Goal: Communication & Community: Ask a question

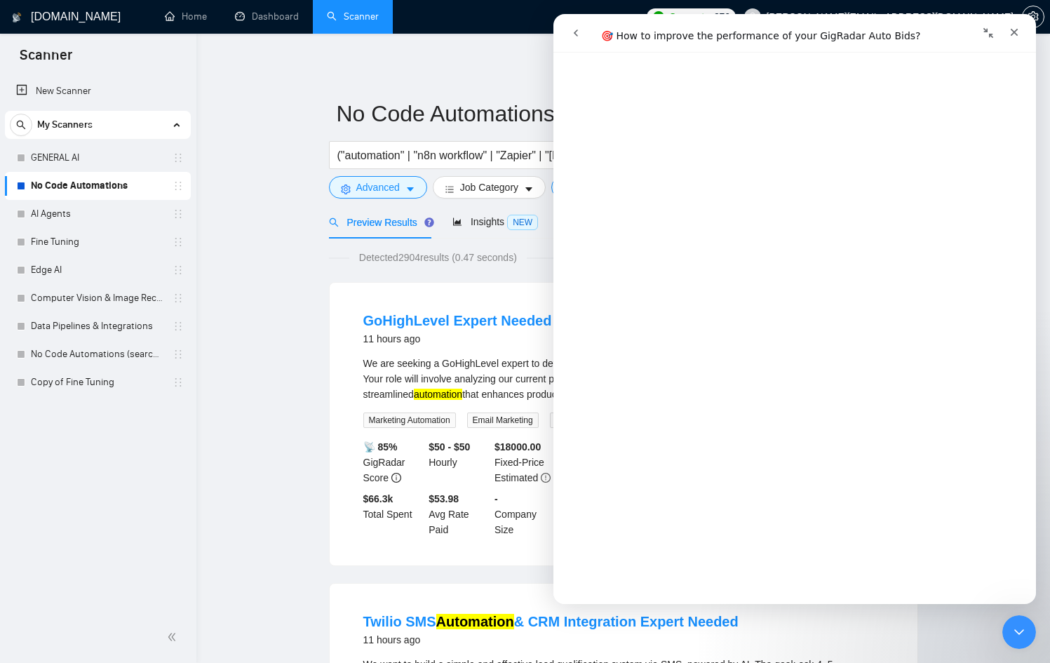
scroll to position [2931, 0]
click at [460, 290] on div "GoHighLevel Expert Needed for Workflows and Automations 11 hours ago We are see…" at bounding box center [624, 424] width 588 height 283
click at [462, 257] on span "Detected 2904 results (0.47 seconds)" at bounding box center [437, 257] width 177 height 15
click at [1015, 27] on icon "Close" at bounding box center [1014, 32] width 11 height 11
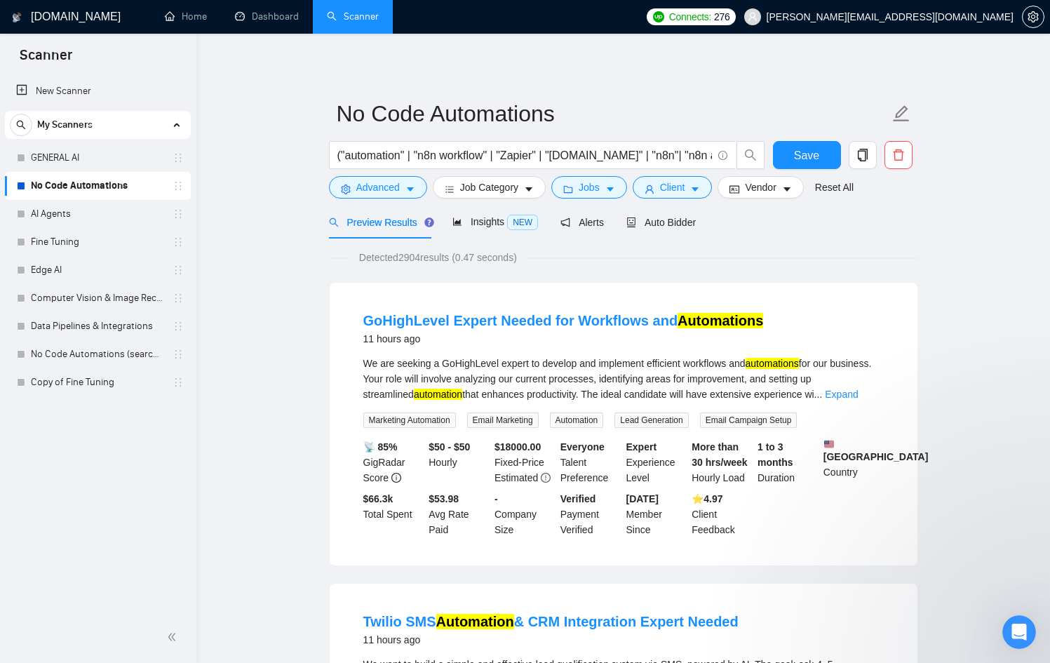
scroll to position [0, 0]
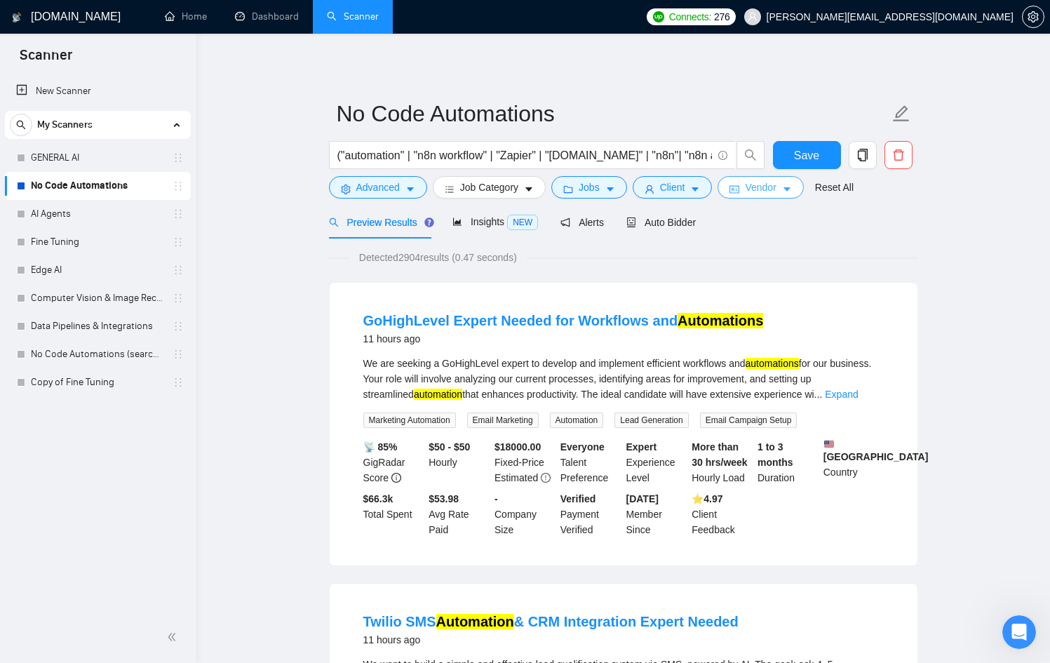
click at [749, 187] on button "Vendor" at bounding box center [761, 187] width 86 height 22
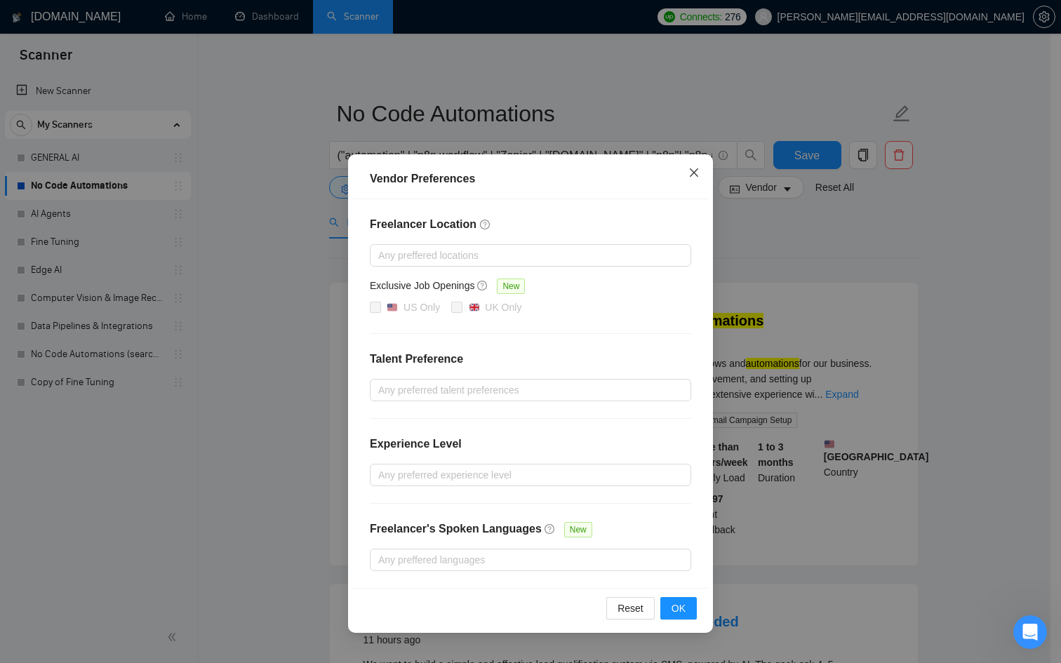
click at [704, 176] on span "Close" at bounding box center [694, 173] width 38 height 38
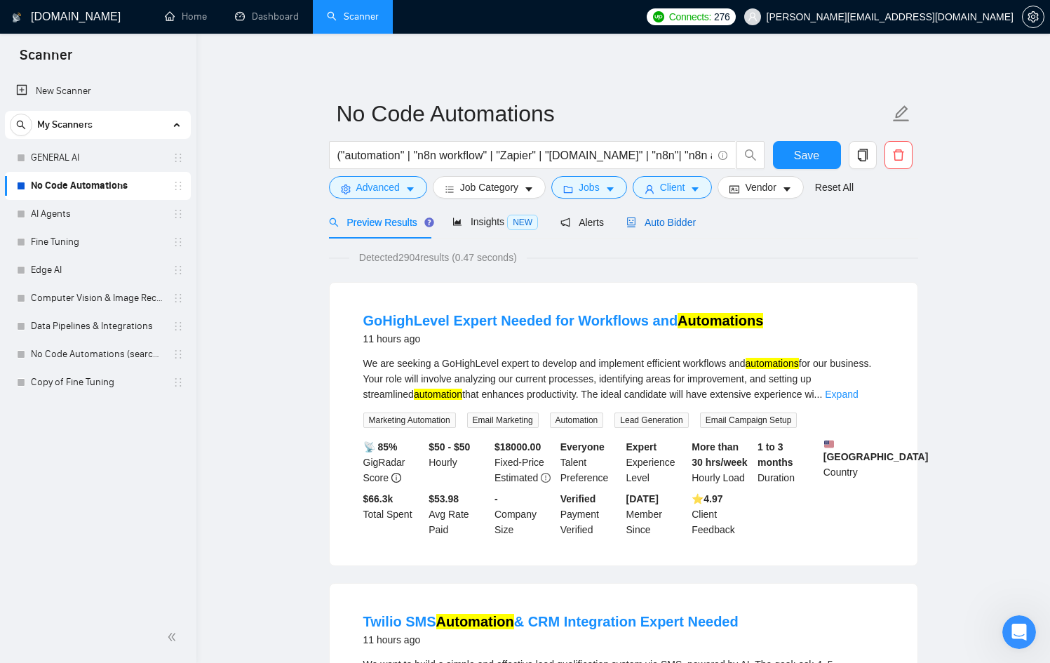
click at [692, 218] on span "Auto Bidder" at bounding box center [660, 222] width 69 height 11
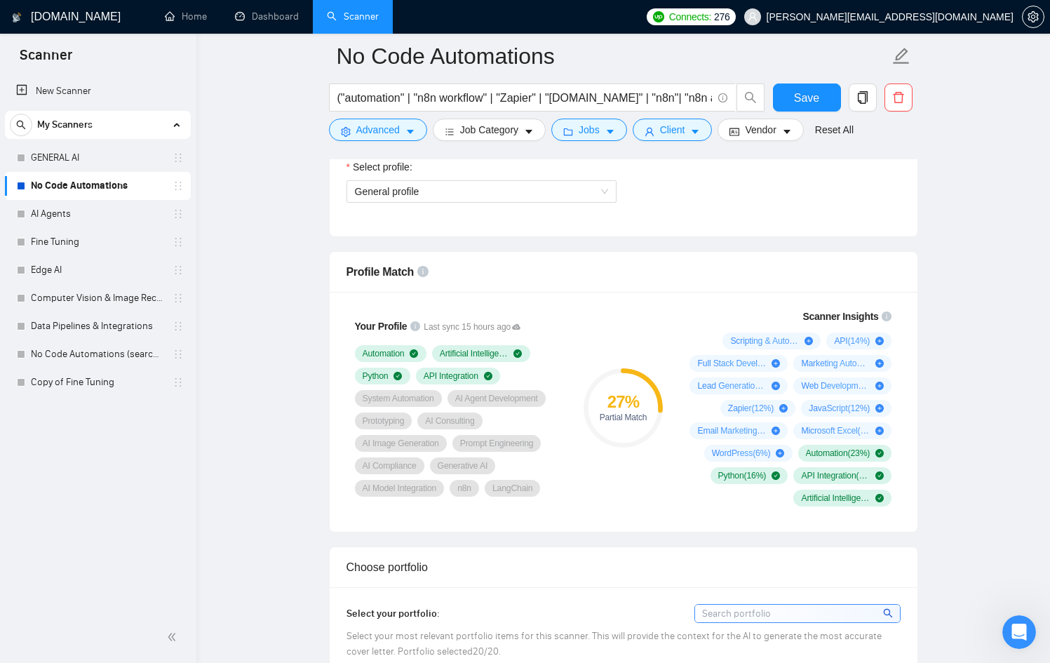
scroll to position [825, 0]
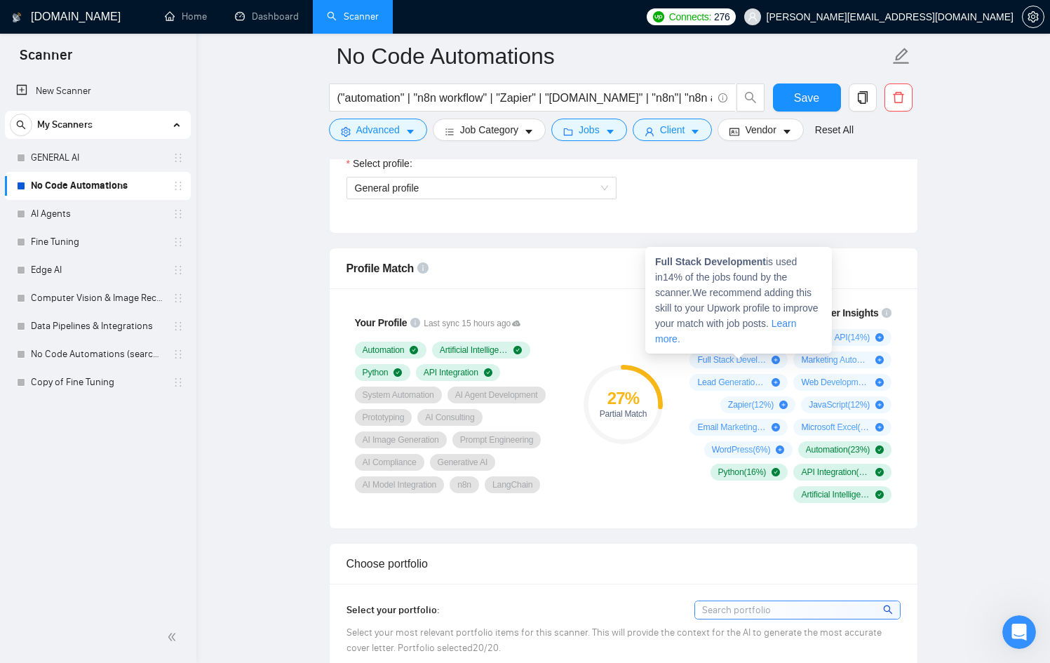
click at [779, 358] on icon "plus-circle" at bounding box center [776, 360] width 8 height 8
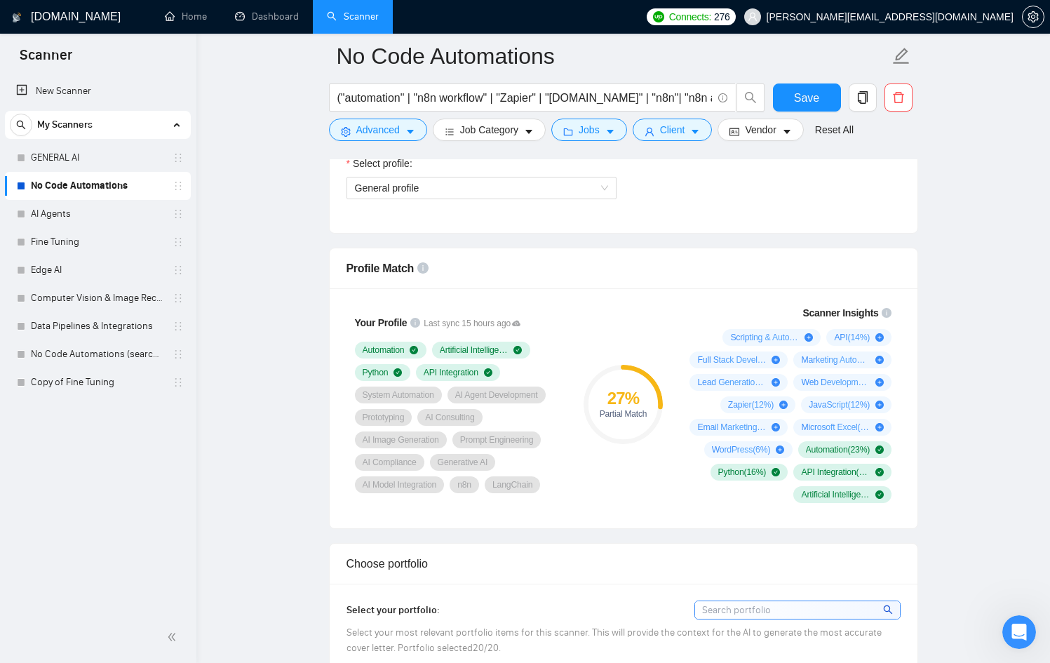
click at [595, 285] on div "Profile Match" at bounding box center [624, 268] width 554 height 40
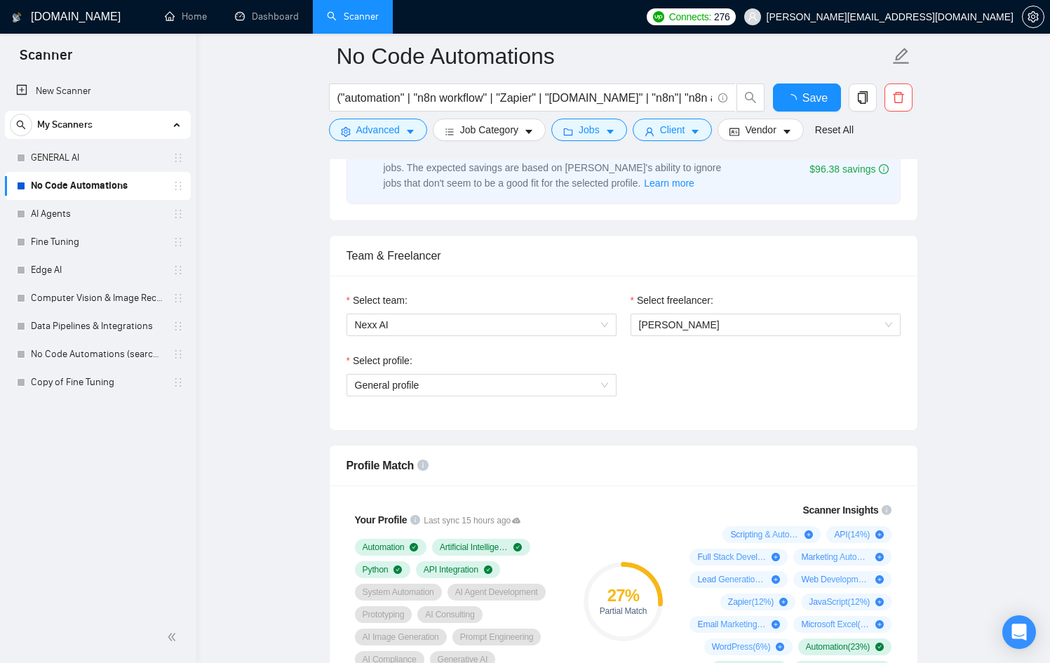
scroll to position [616, 0]
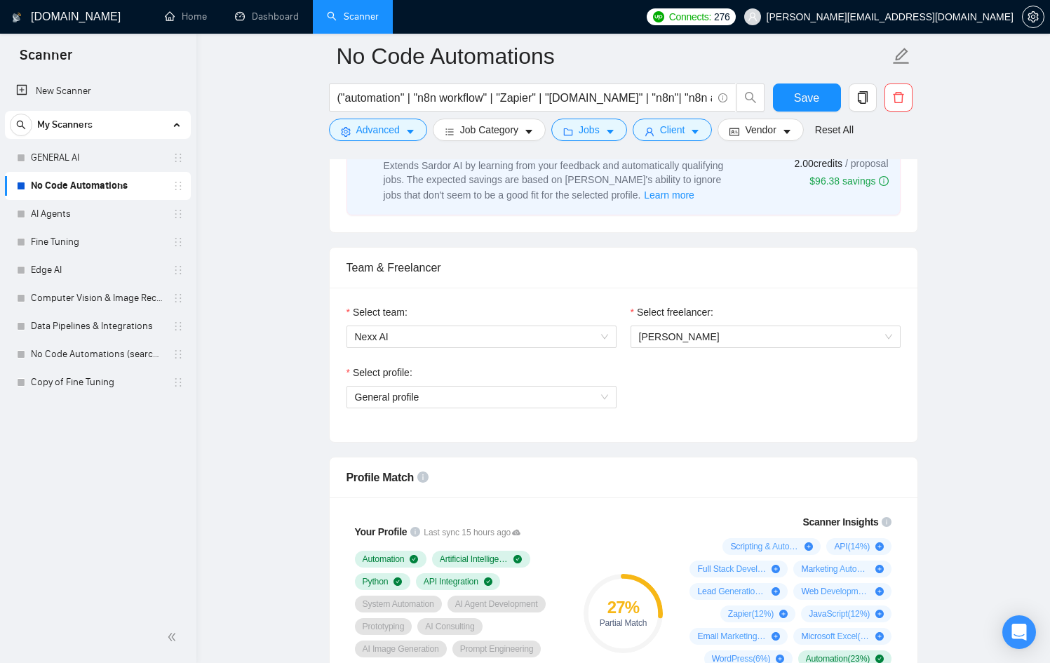
click at [488, 413] on div "Select profile: General profile" at bounding box center [482, 395] width 284 height 60
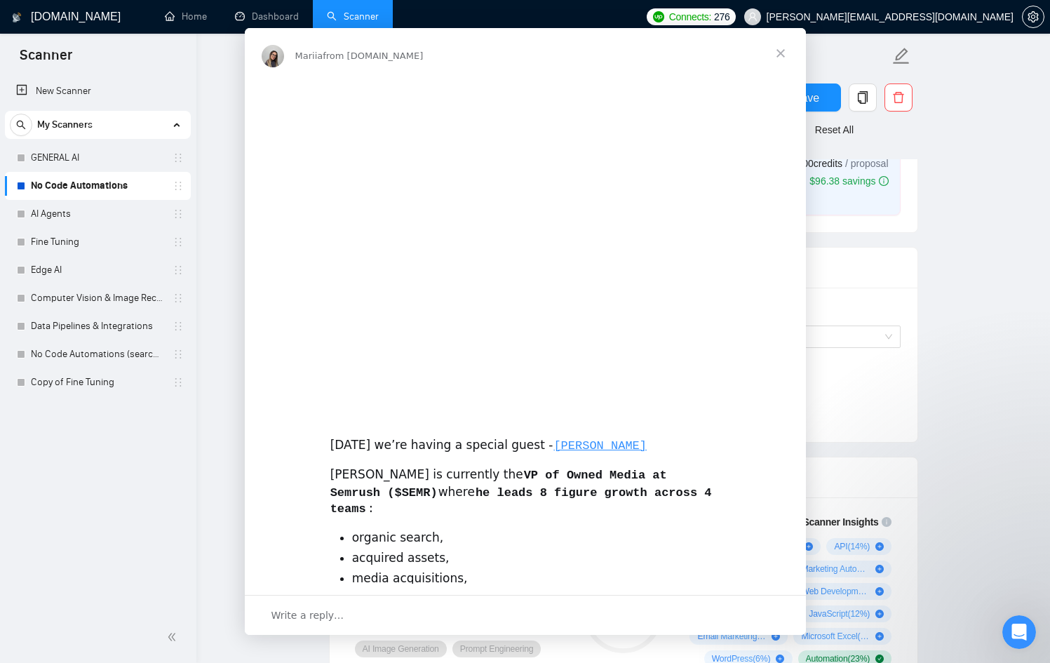
scroll to position [0, 0]
click at [490, 408] on div "This Thursday we’re having a special guest - NICK EUBANKS Nick is currently the…" at bounding box center [525, 507] width 561 height 857
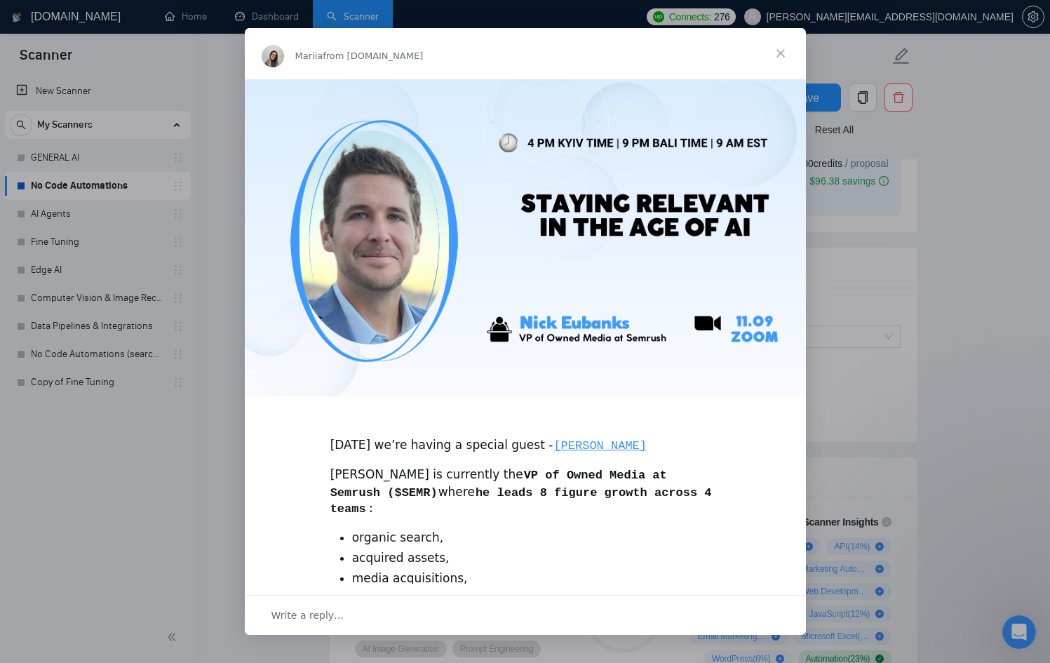
click at [819, 165] on div "Intercom messenger" at bounding box center [525, 331] width 1050 height 663
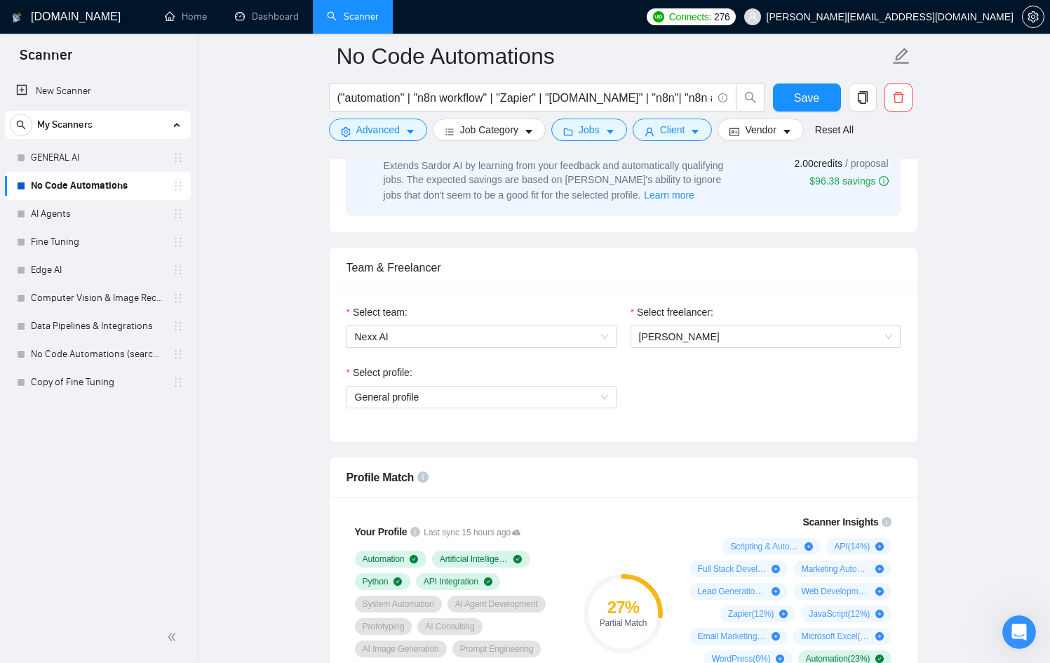
click at [461, 409] on div "Select profile: General profile" at bounding box center [482, 395] width 284 height 60
click at [467, 401] on span "General profile" at bounding box center [481, 397] width 253 height 21
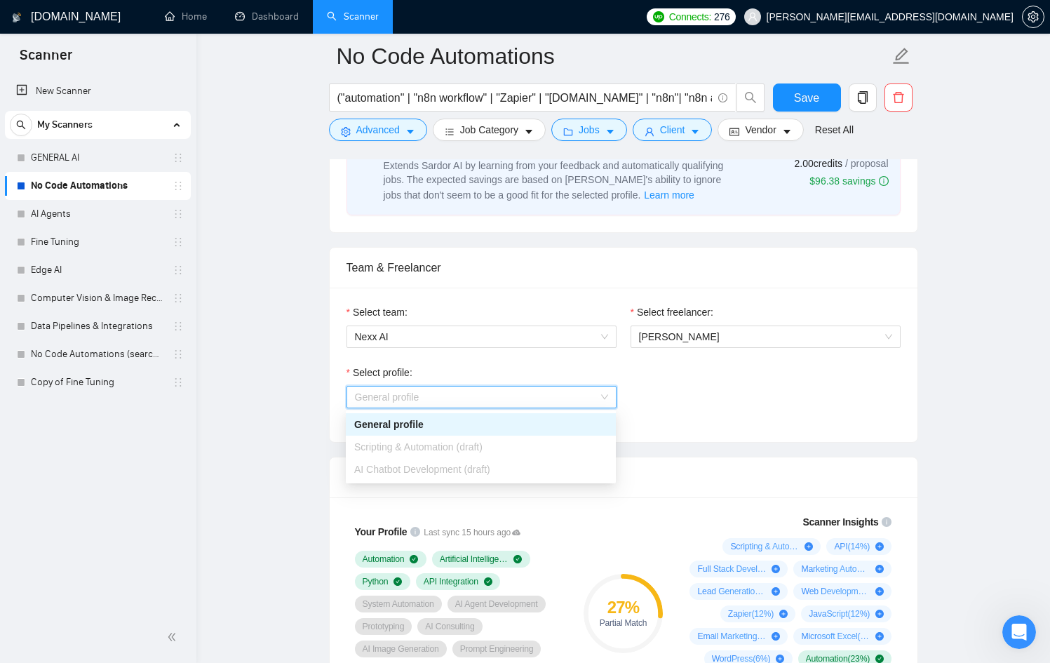
click at [445, 442] on span "Scripting & Automation (draft)" at bounding box center [418, 446] width 128 height 11
click at [704, 411] on div "Select profile: General profile" at bounding box center [624, 395] width 568 height 60
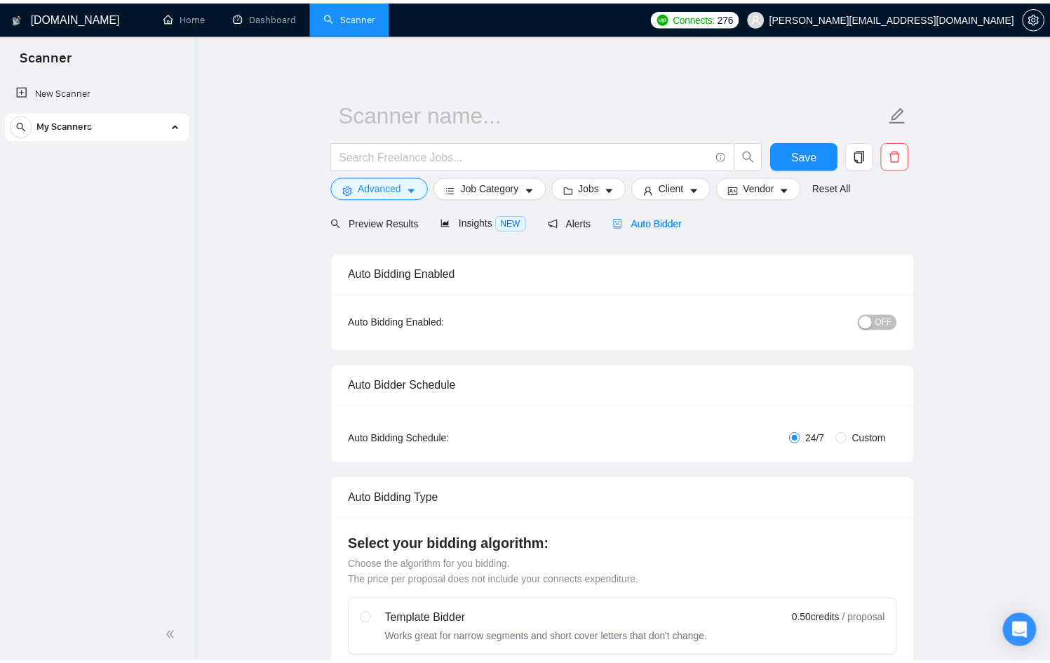
scroll to position [616, 0]
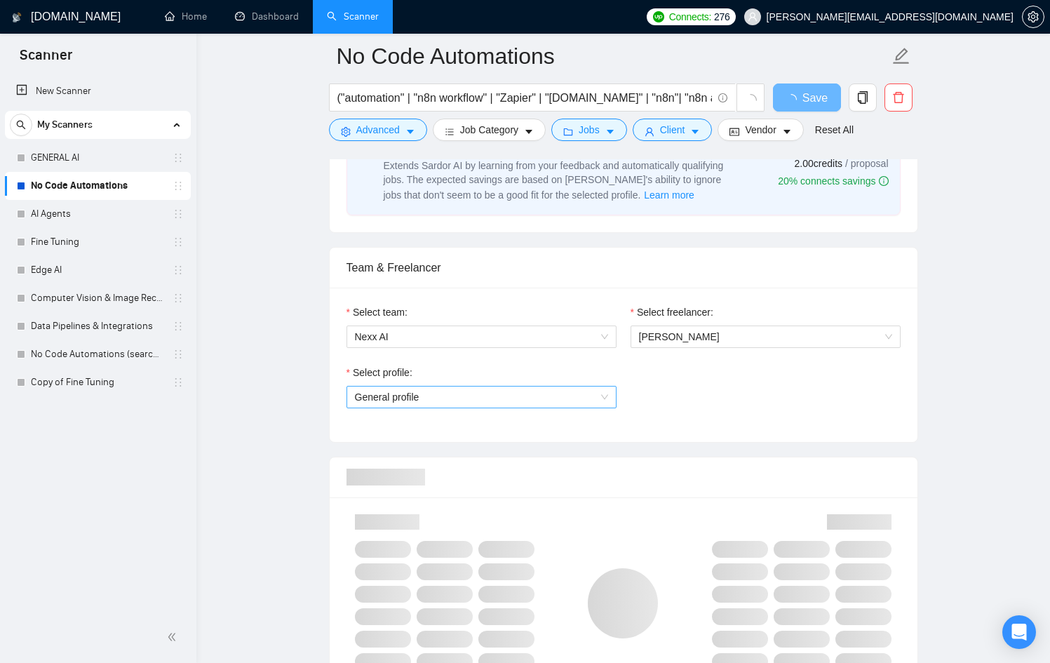
click at [540, 395] on span "General profile" at bounding box center [481, 397] width 253 height 21
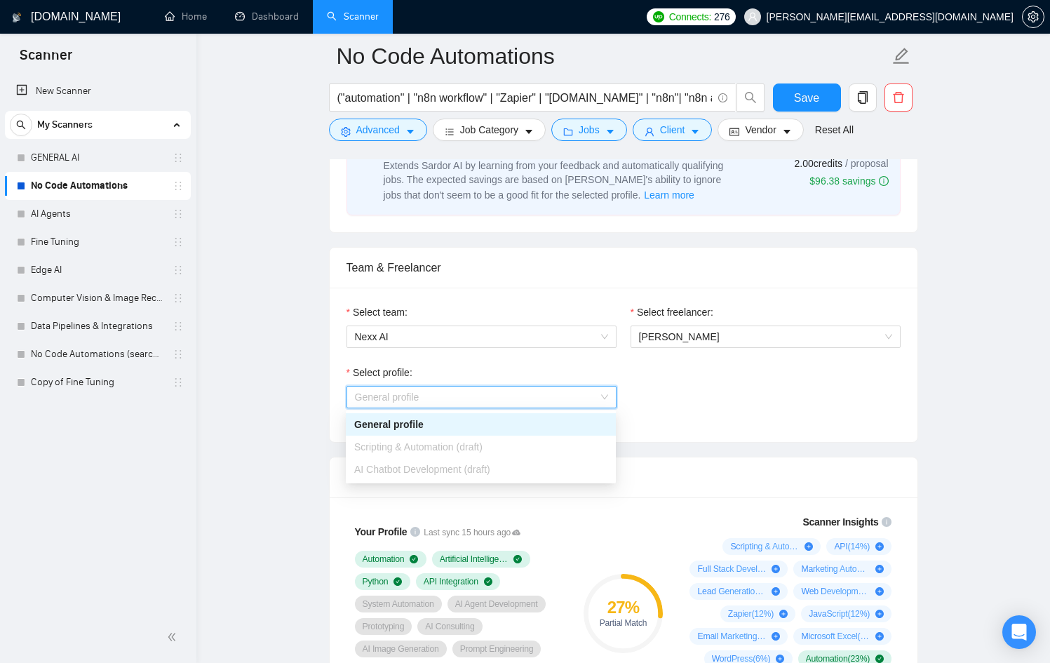
click at [507, 366] on div "Select profile:" at bounding box center [482, 375] width 270 height 21
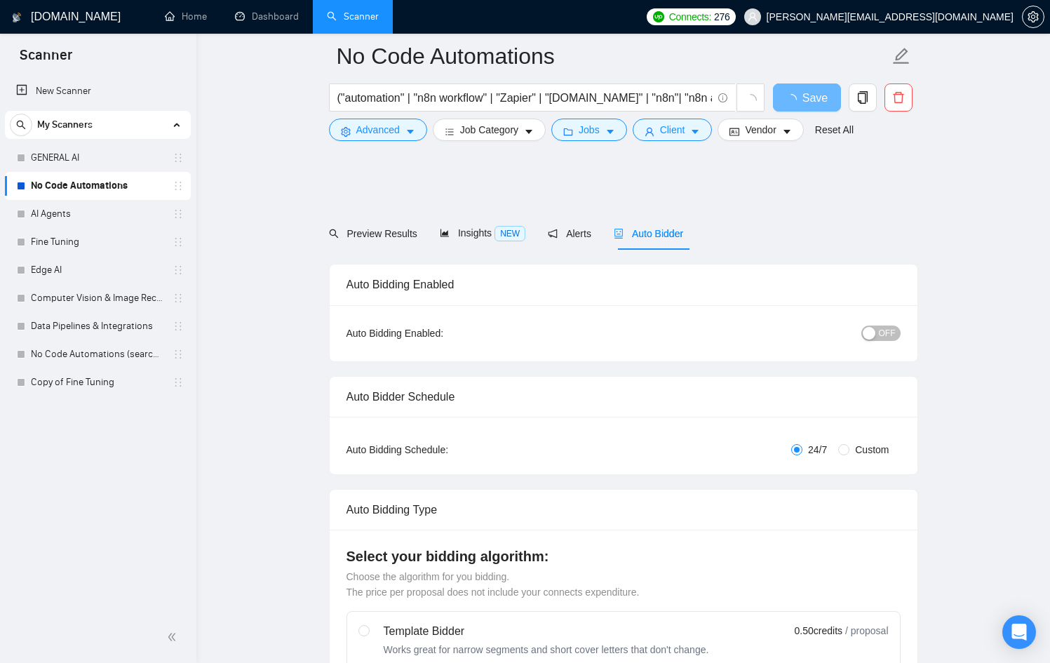
scroll to position [616, 0]
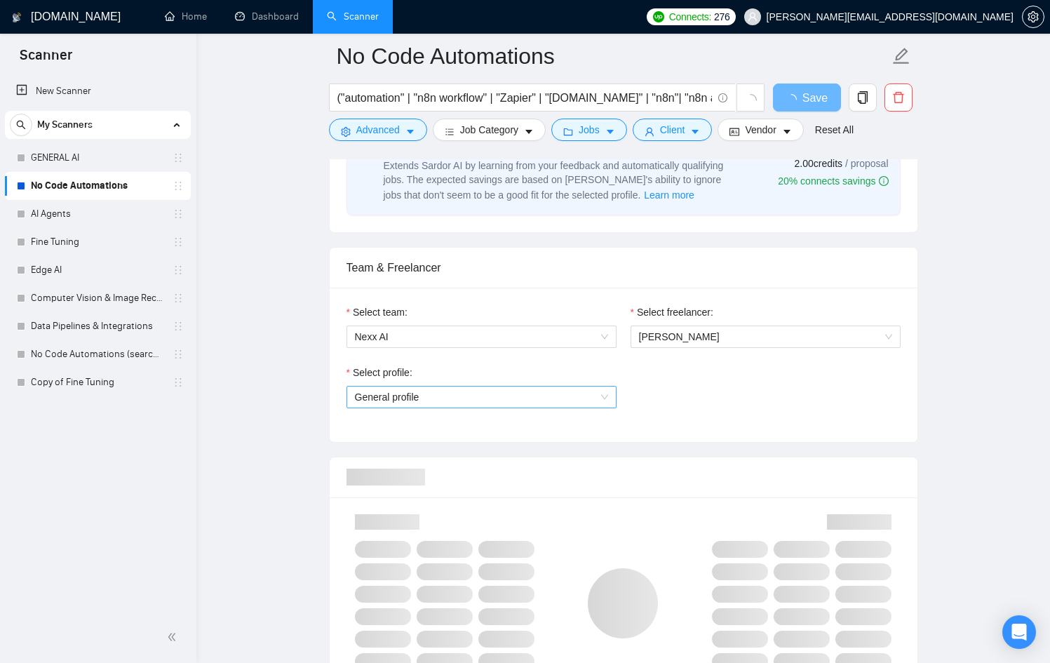
click at [551, 389] on span "General profile" at bounding box center [481, 397] width 253 height 21
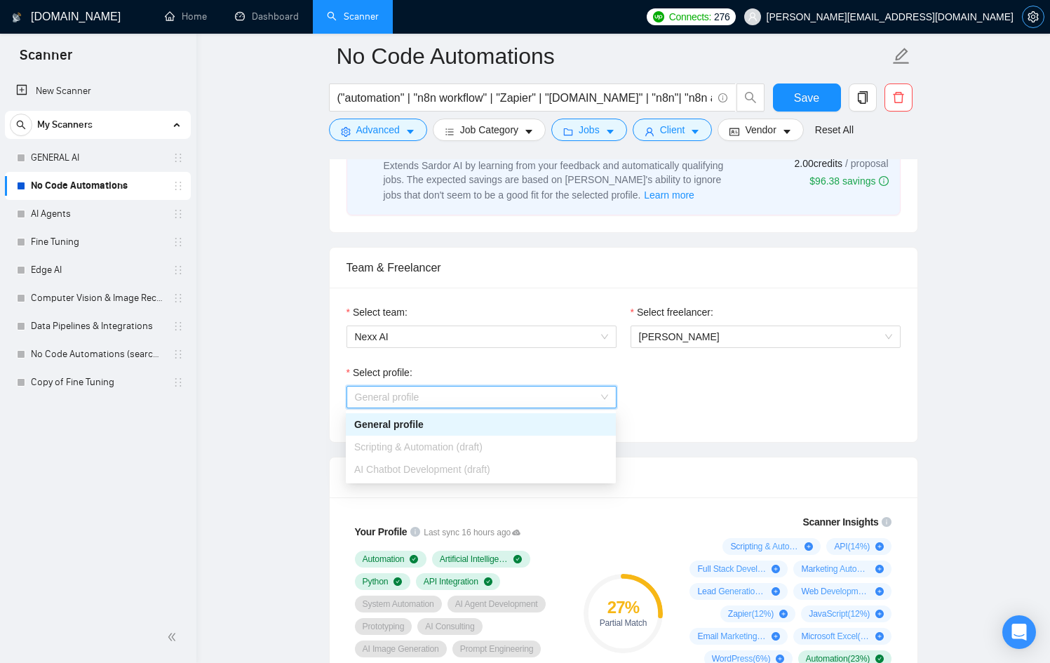
click at [1040, 16] on span "setting" at bounding box center [1033, 16] width 21 height 11
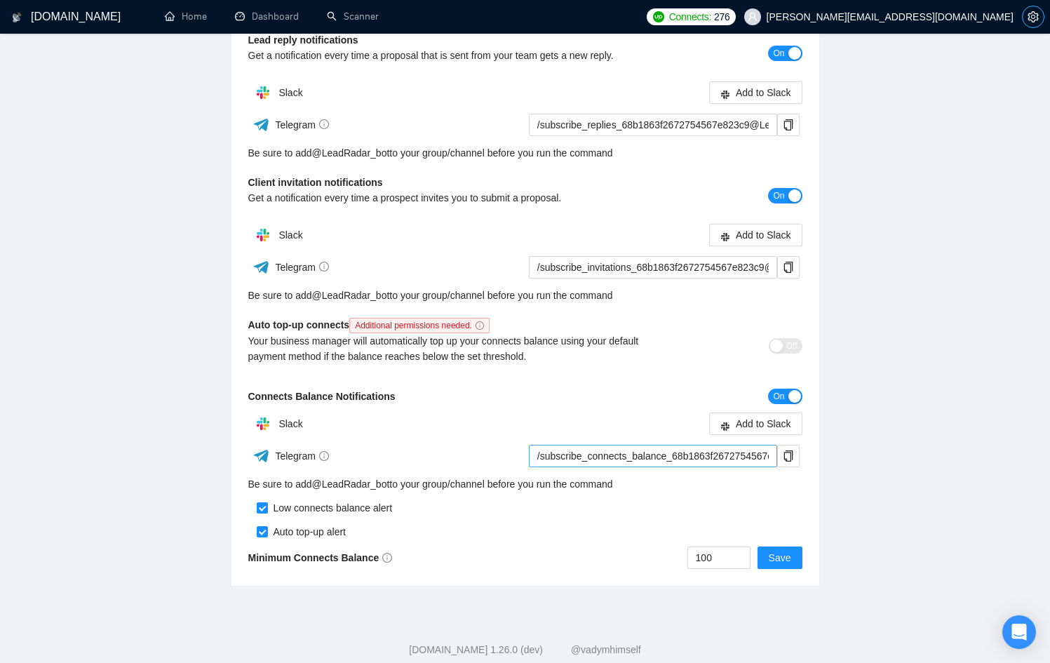
scroll to position [241, 0]
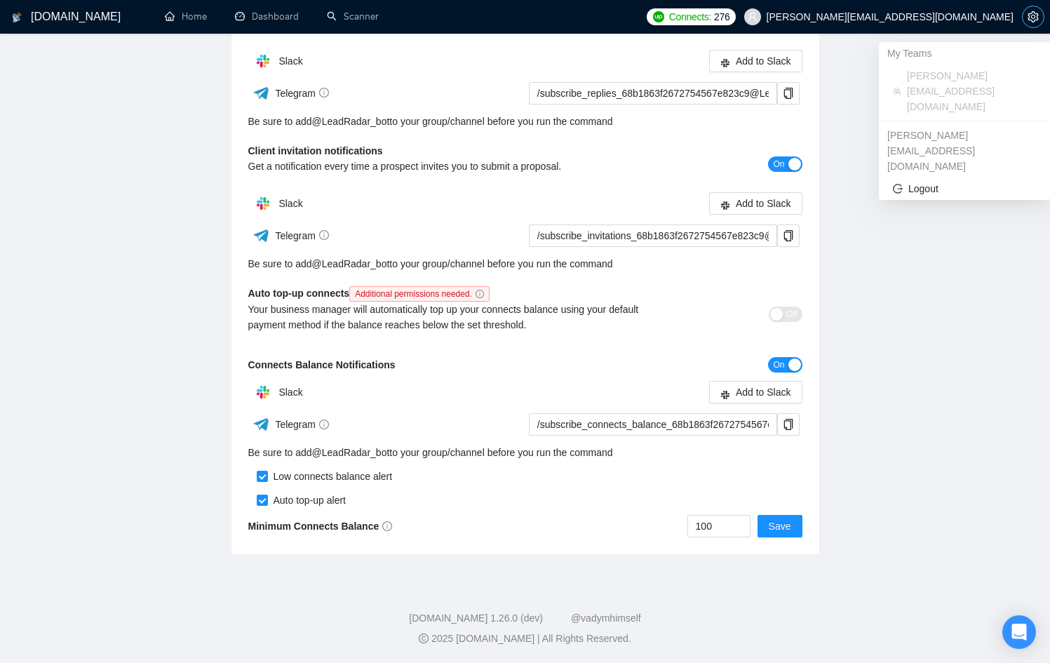
click at [1044, 17] on button "button" at bounding box center [1033, 17] width 22 height 22
click at [972, 181] on span "Logout" at bounding box center [964, 188] width 143 height 15
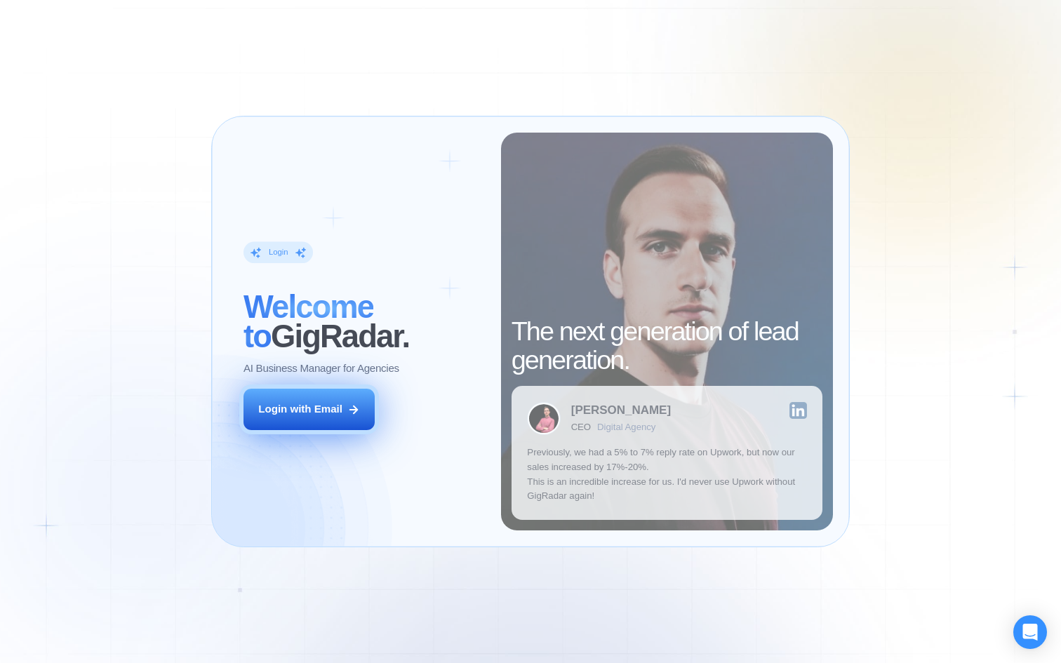
click at [332, 417] on button "Login with Email" at bounding box center [308, 409] width 131 height 41
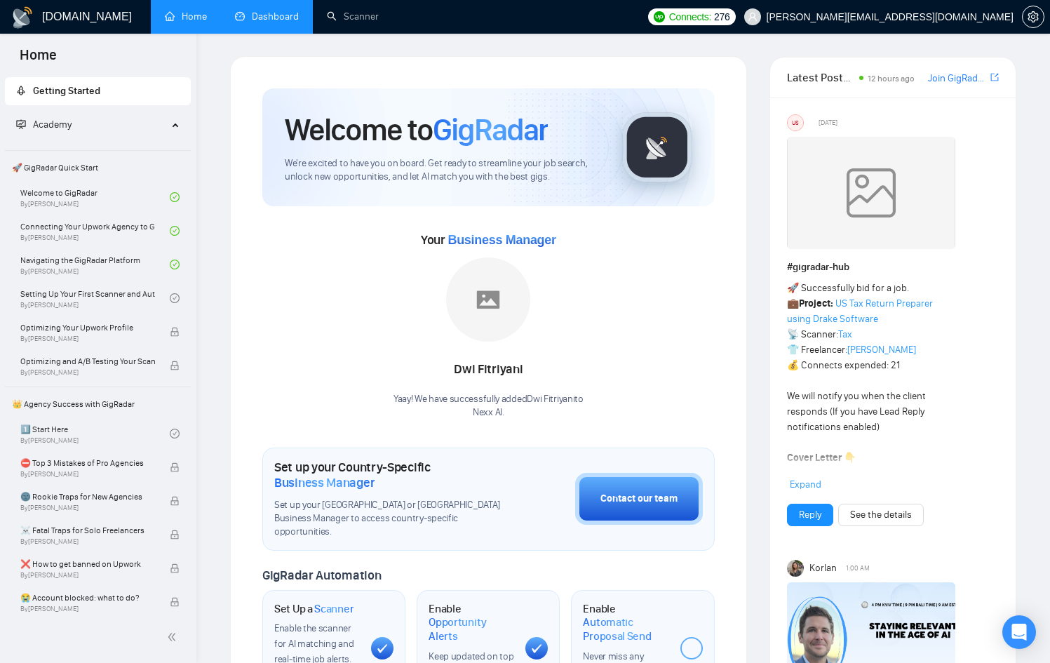
click at [297, 22] on link "Dashboard" at bounding box center [267, 17] width 64 height 12
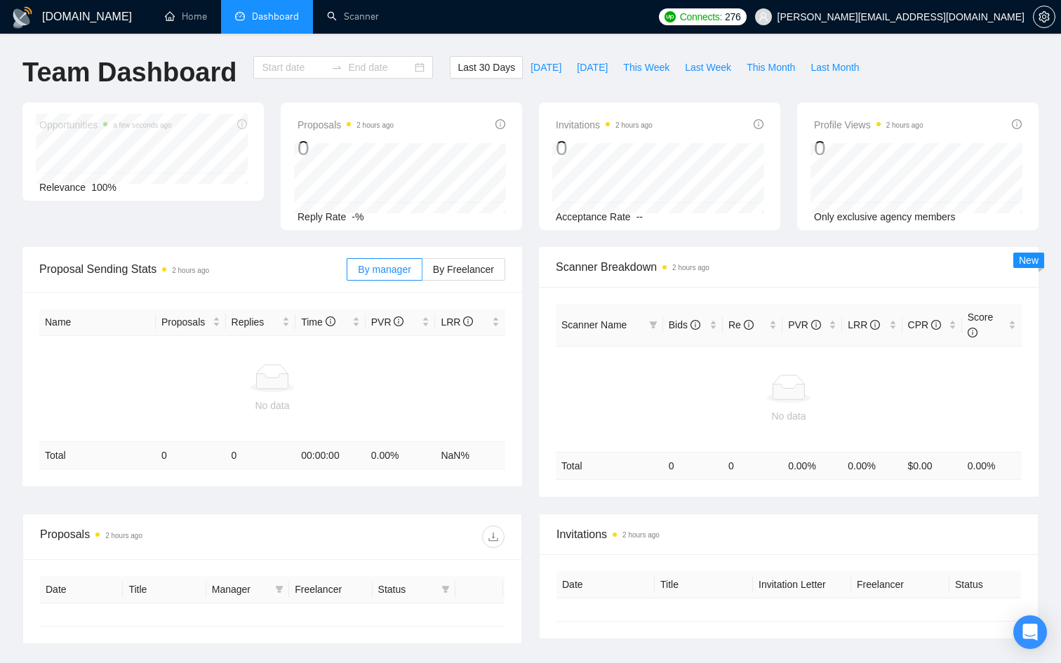
type input "[DATE]"
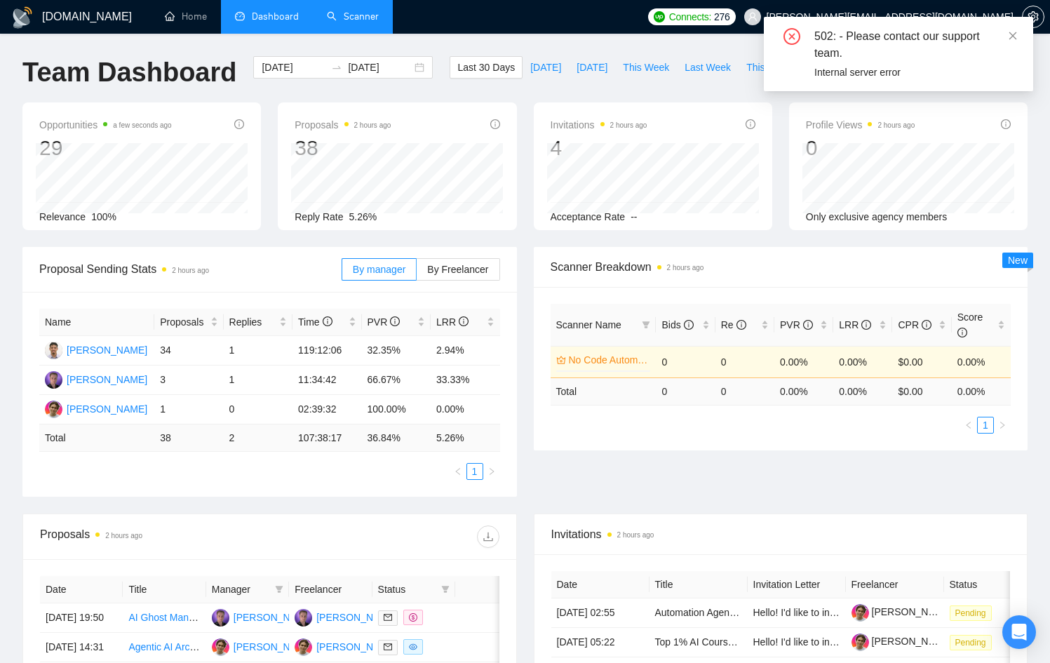
click at [359, 18] on link "Scanner" at bounding box center [353, 17] width 52 height 12
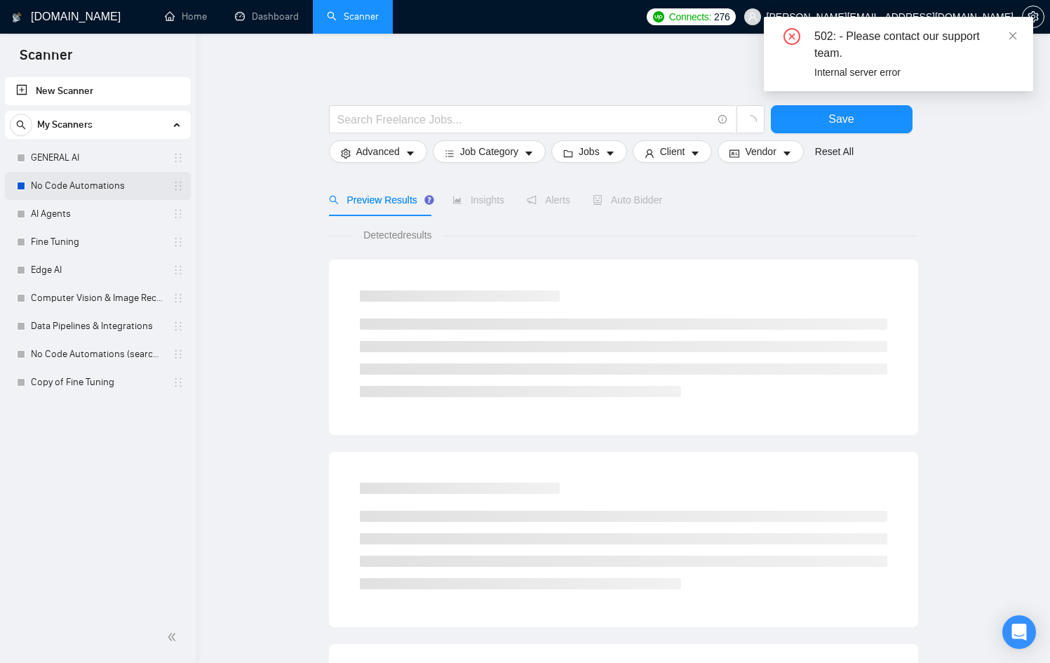
click at [91, 177] on link "No Code Automations" at bounding box center [97, 186] width 133 height 28
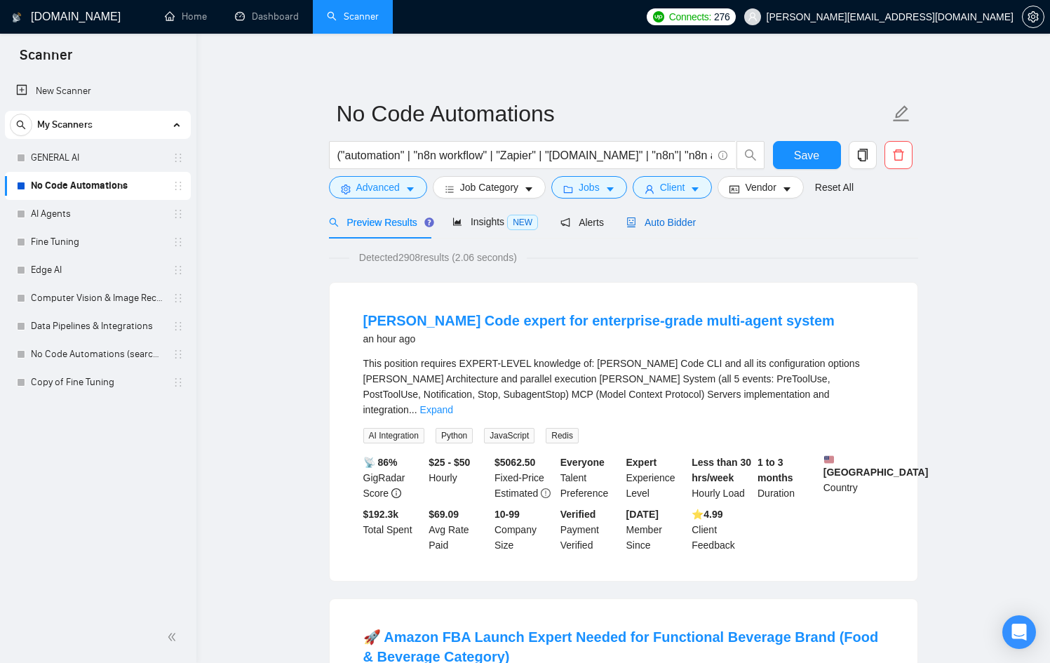
click at [692, 217] on span "Auto Bidder" at bounding box center [660, 222] width 69 height 11
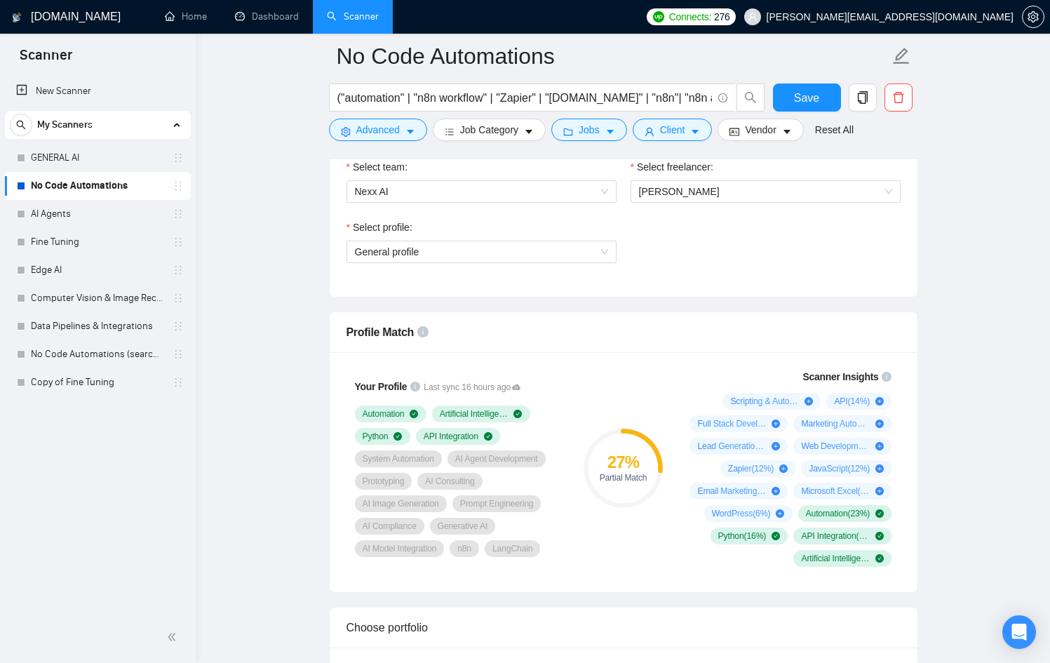
scroll to position [771, 0]
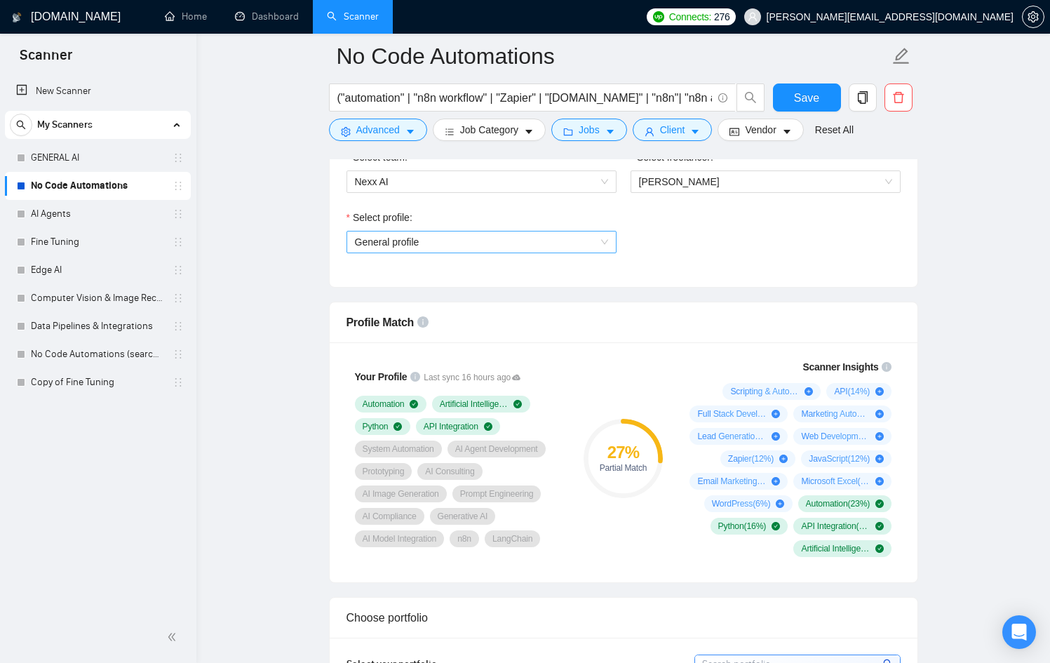
click at [477, 247] on span "General profile" at bounding box center [481, 242] width 253 height 21
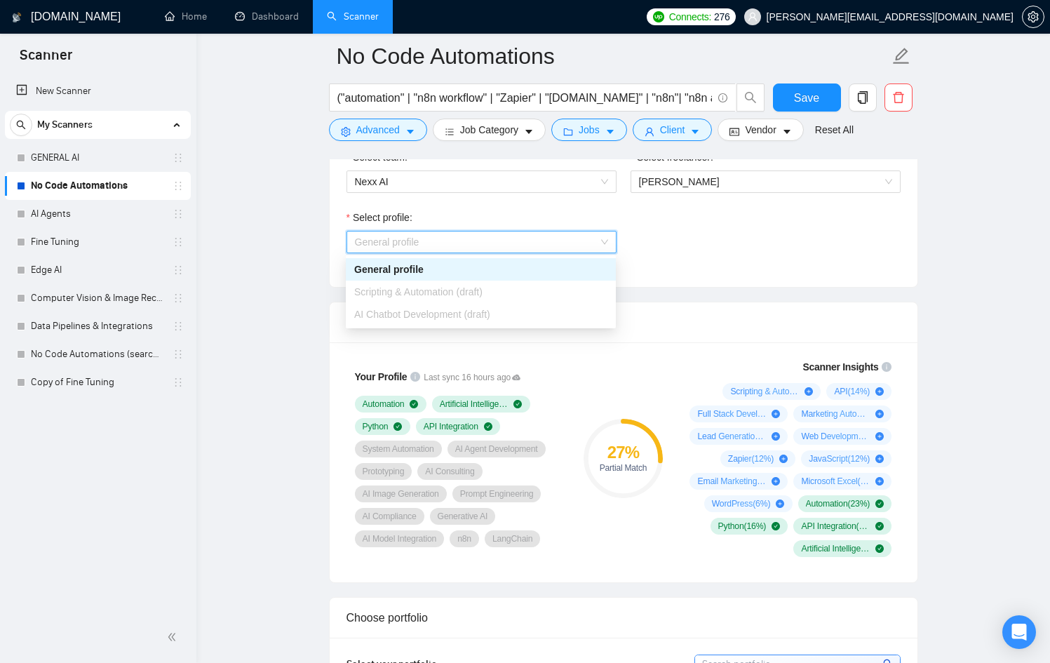
click at [482, 289] on span "Scripting & Automation (draft)" at bounding box center [418, 291] width 128 height 11
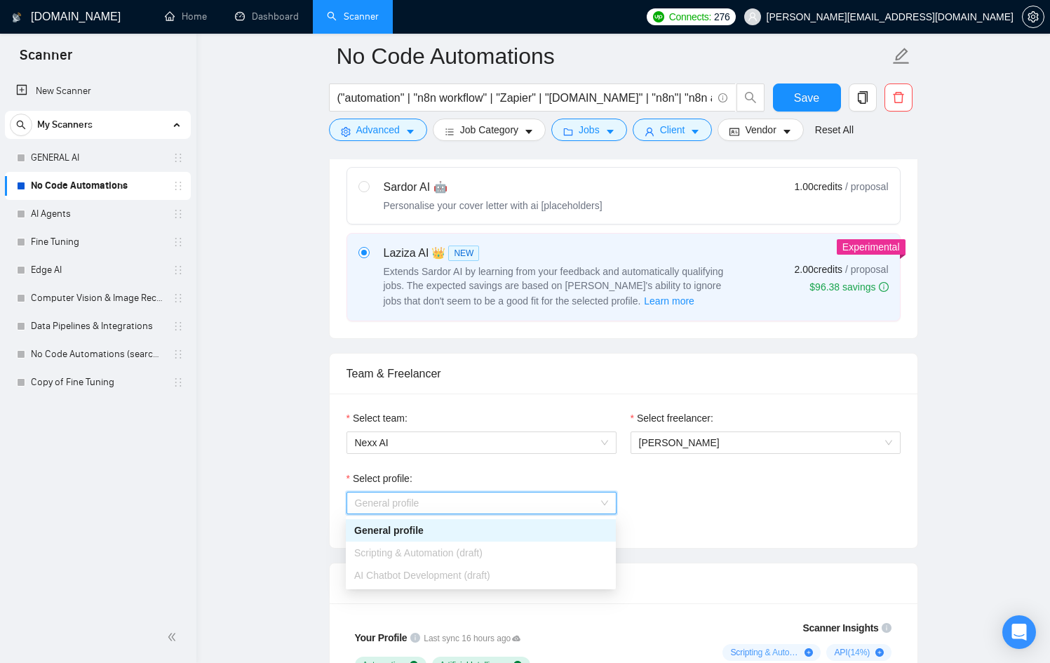
scroll to position [509, 0]
click at [617, 367] on div "Team & Freelancer" at bounding box center [624, 374] width 554 height 40
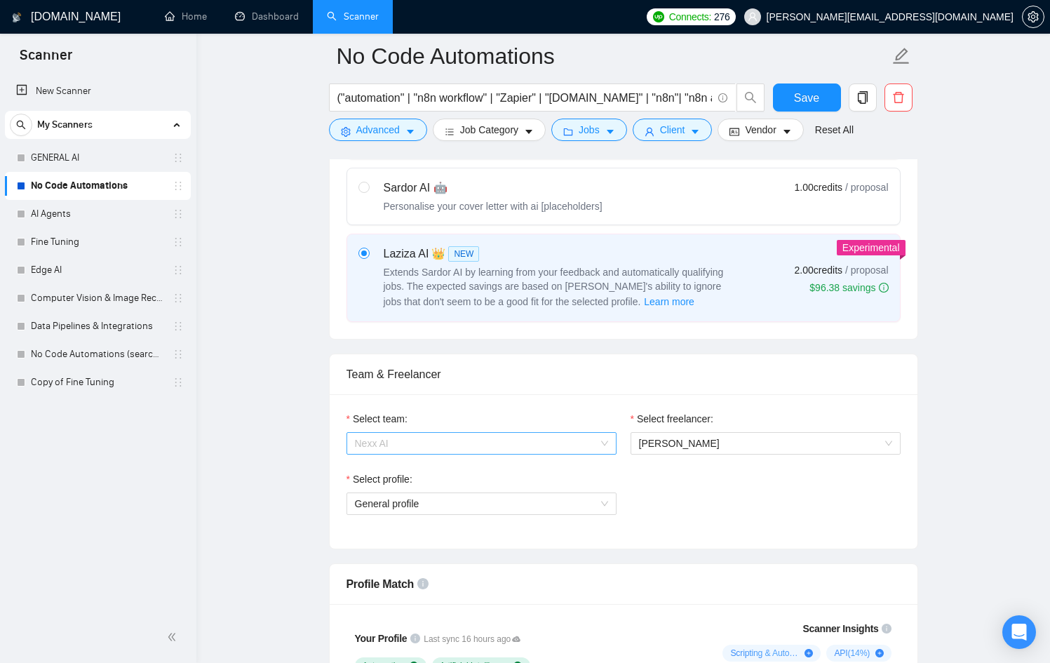
click at [521, 438] on span "Nexx AI" at bounding box center [481, 443] width 253 height 21
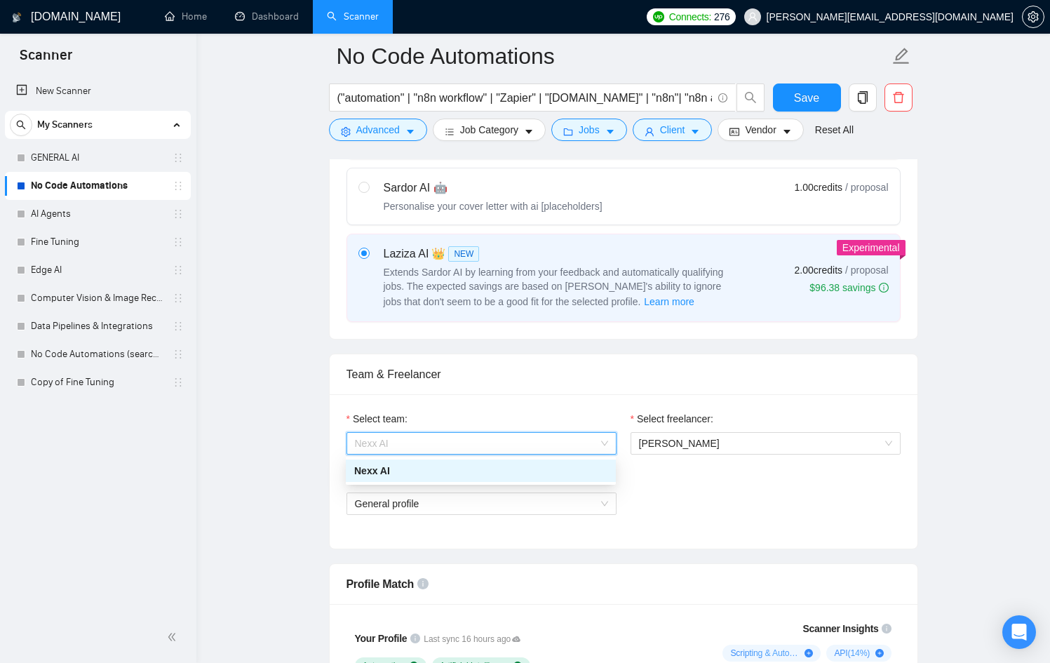
click at [487, 481] on div "Nexx AI" at bounding box center [481, 471] width 270 height 22
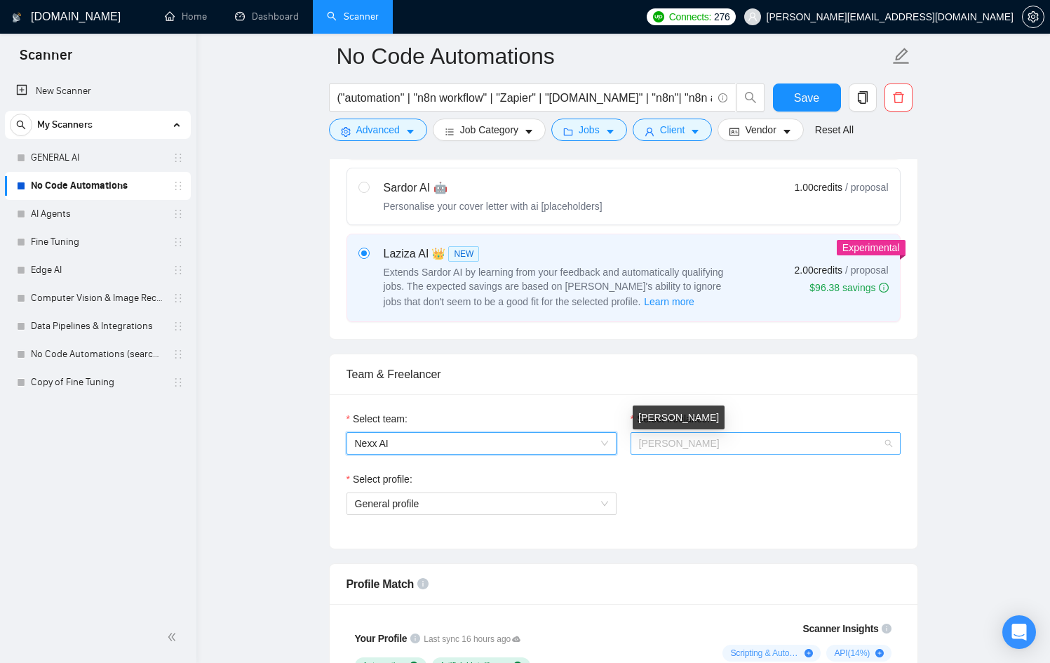
click at [720, 444] on span "[PERSON_NAME]" at bounding box center [679, 443] width 81 height 11
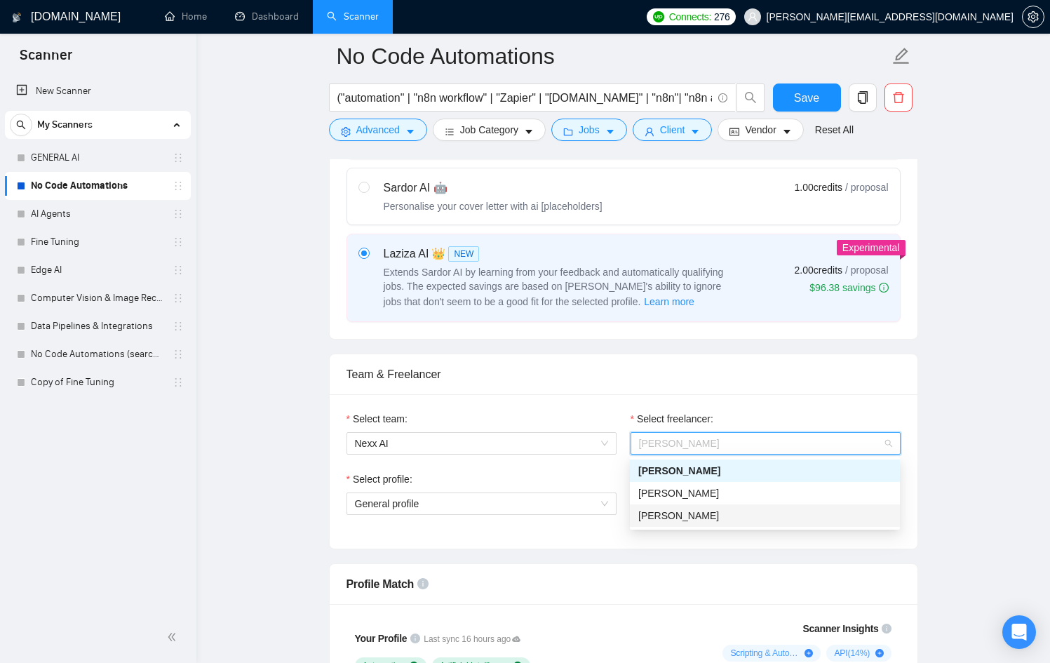
click at [734, 508] on div "[PERSON_NAME]" at bounding box center [764, 515] width 253 height 15
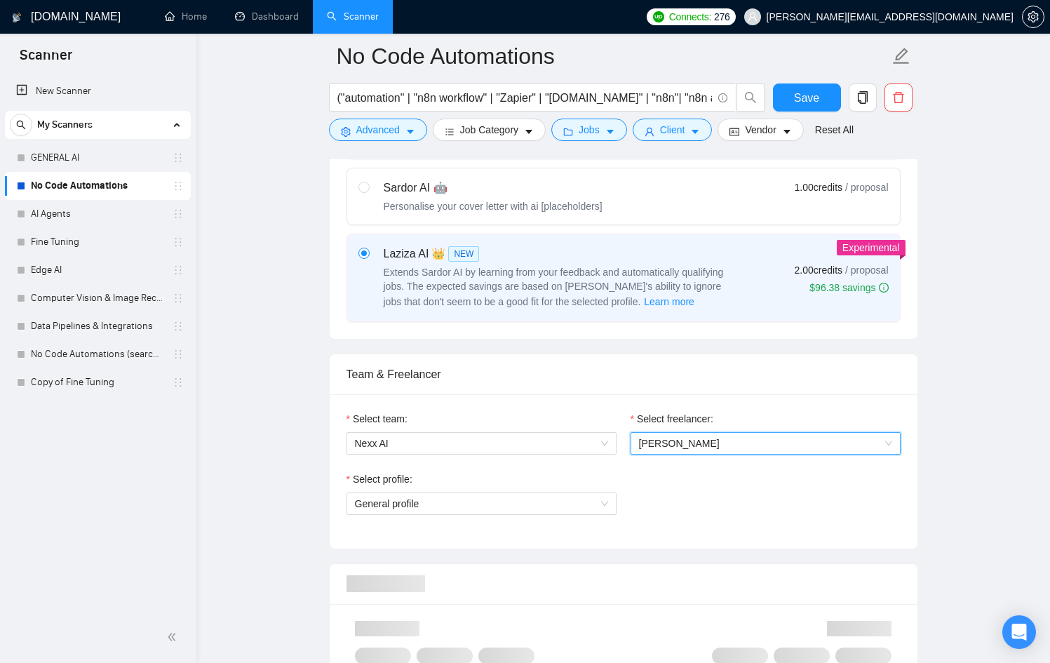
click at [725, 443] on span "[PERSON_NAME]" at bounding box center [765, 443] width 253 height 21
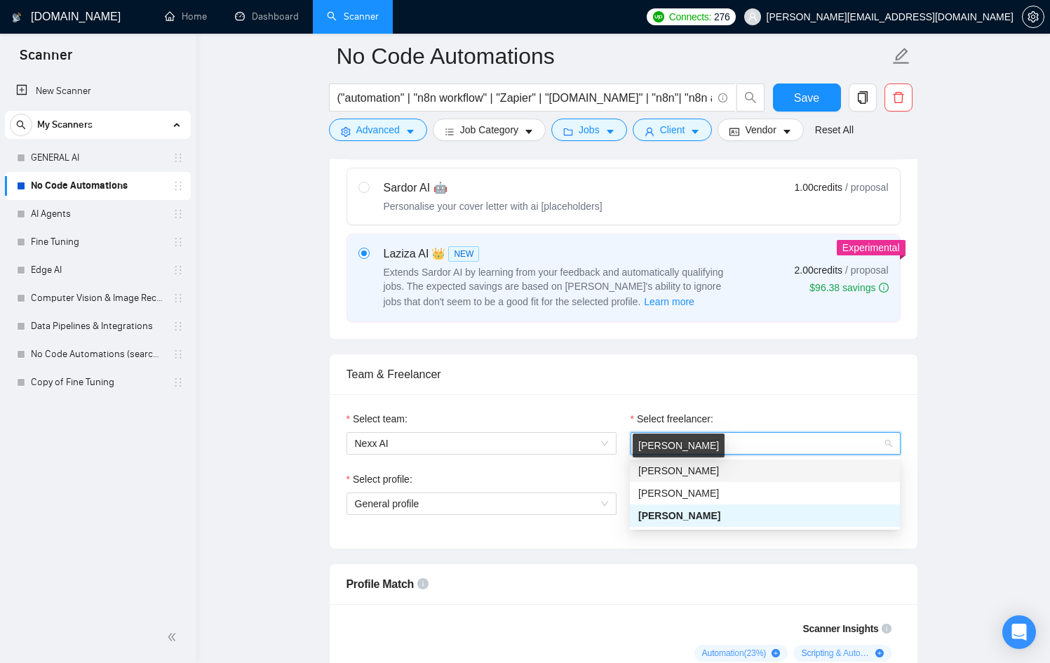
click at [719, 469] on span "[PERSON_NAME]" at bounding box center [678, 470] width 81 height 11
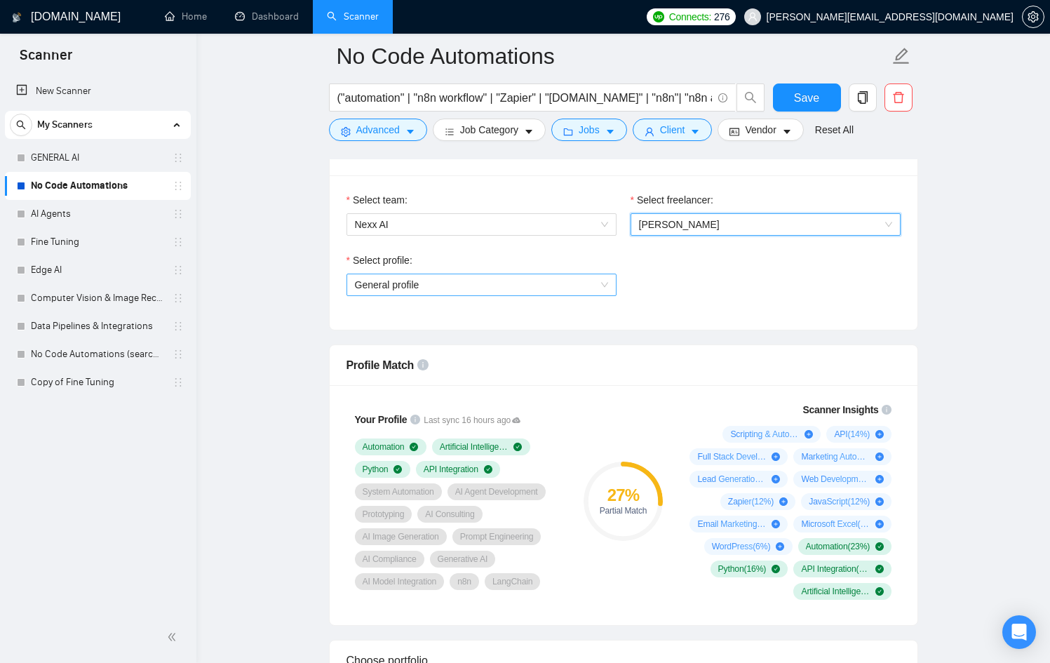
scroll to position [740, 0]
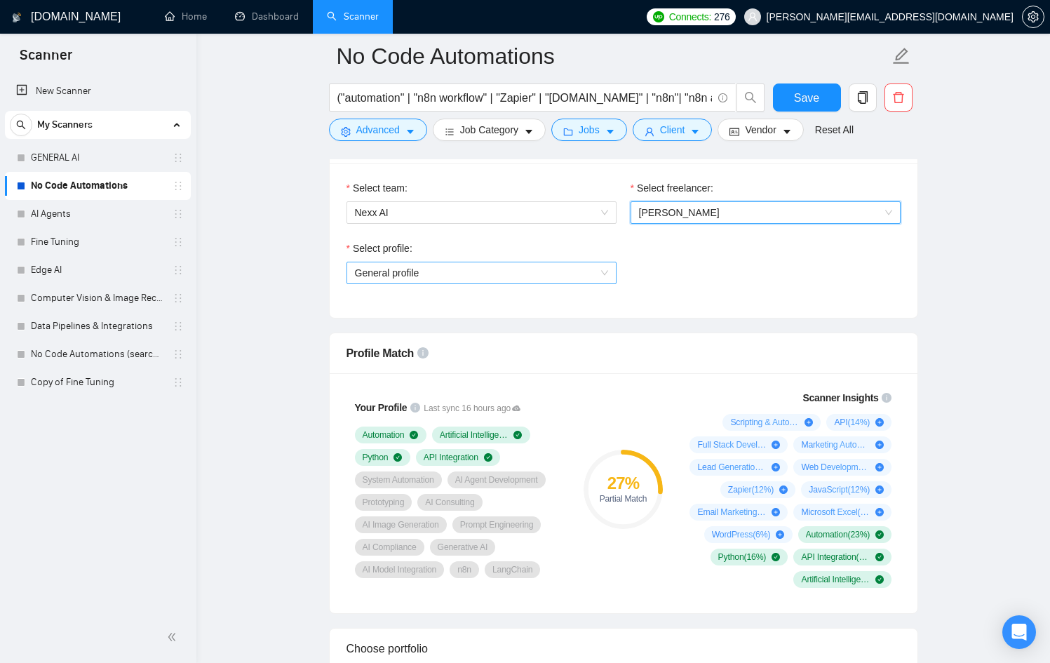
click at [514, 273] on span "General profile" at bounding box center [481, 272] width 253 height 21
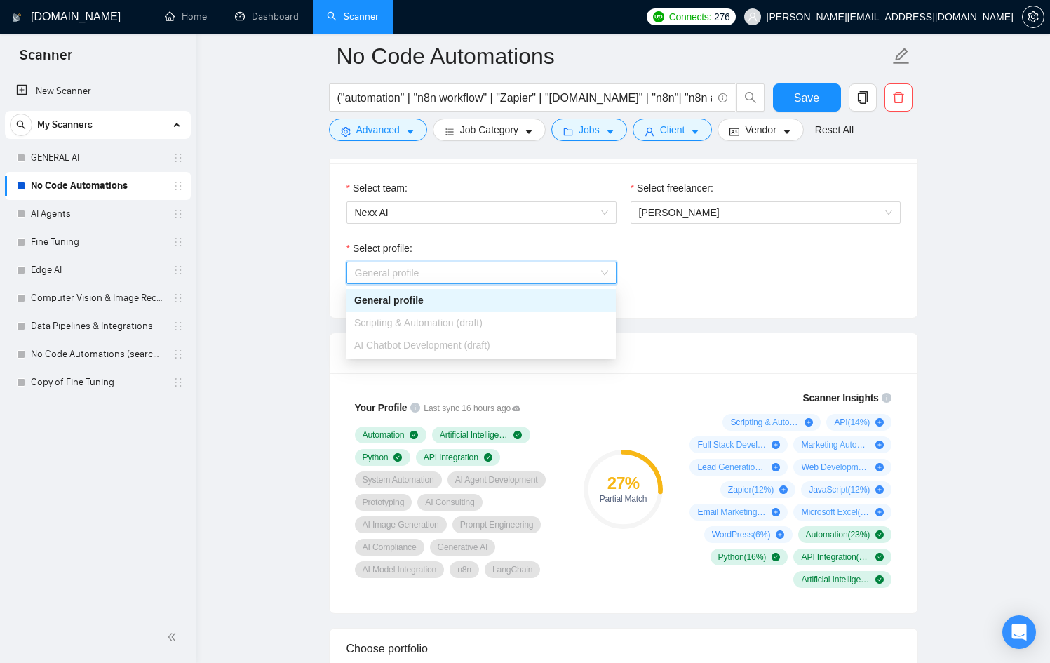
click at [505, 326] on div "Scripting & Automation (draft)" at bounding box center [480, 322] width 253 height 15
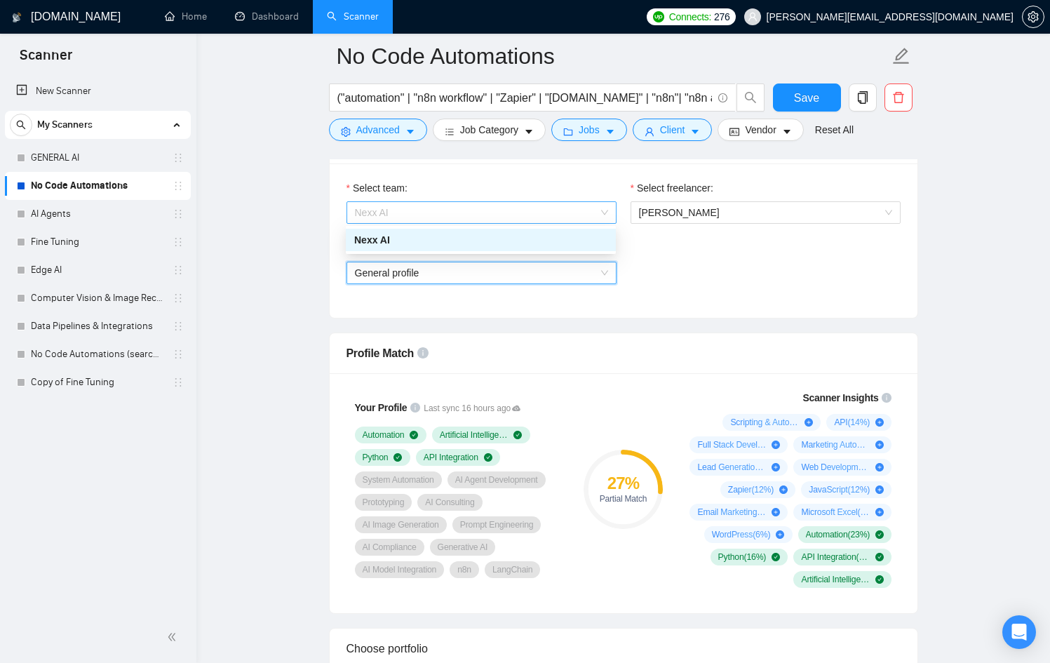
click at [524, 215] on span "Nexx AI" at bounding box center [481, 212] width 253 height 21
click at [679, 211] on span "[PERSON_NAME]" at bounding box center [679, 212] width 81 height 11
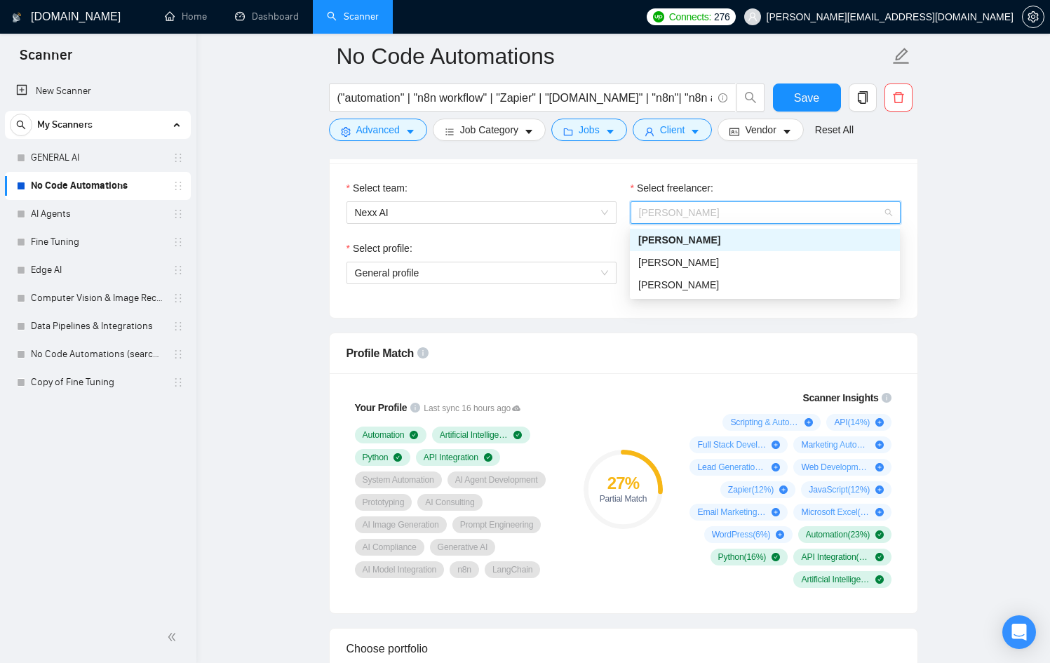
click at [695, 246] on div "[PERSON_NAME]" at bounding box center [764, 239] width 253 height 15
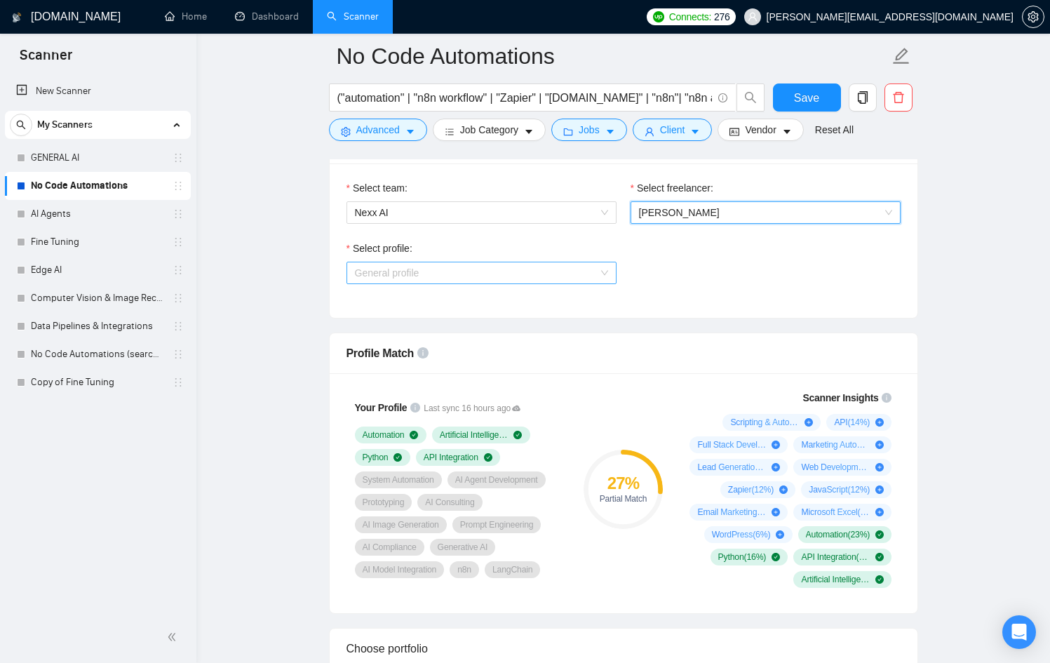
click at [539, 265] on span "General profile" at bounding box center [481, 272] width 253 height 21
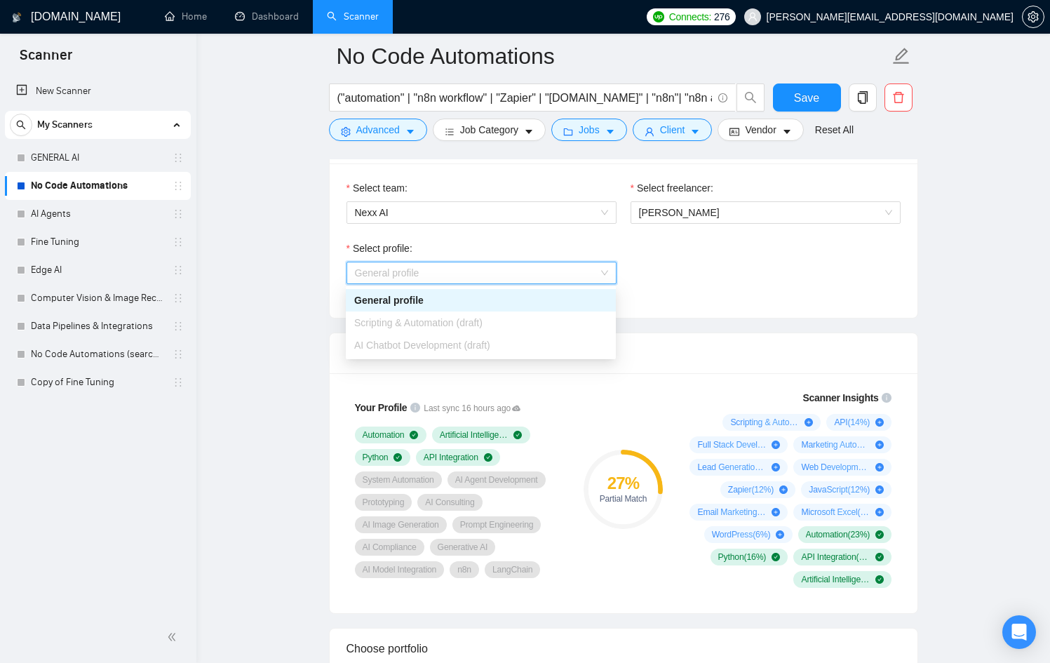
click at [527, 298] on div "General profile" at bounding box center [480, 300] width 253 height 15
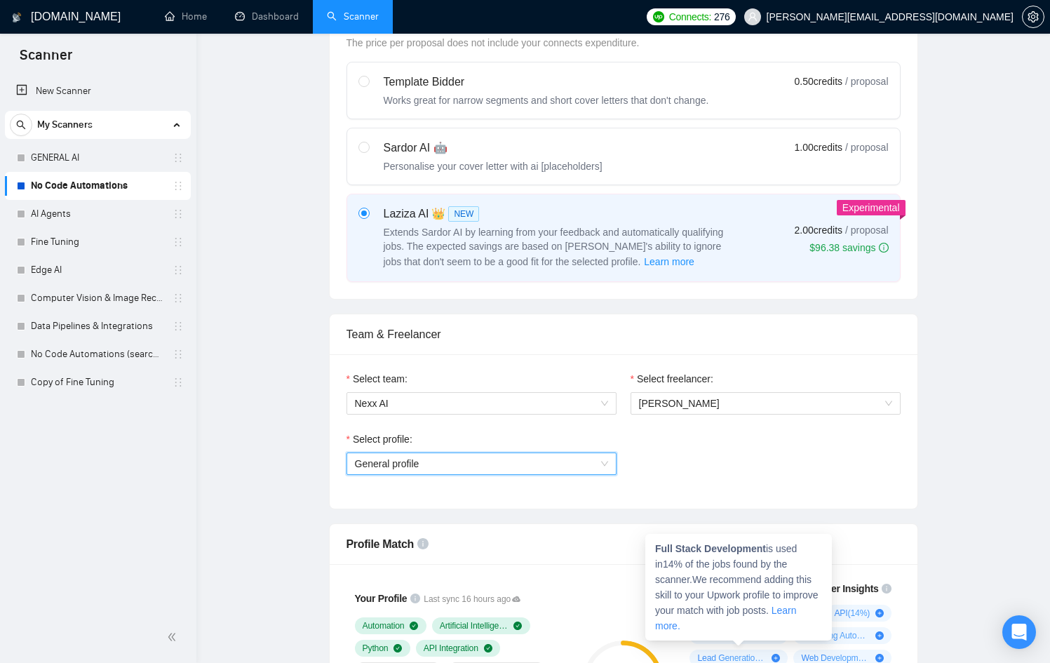
scroll to position [0, 0]
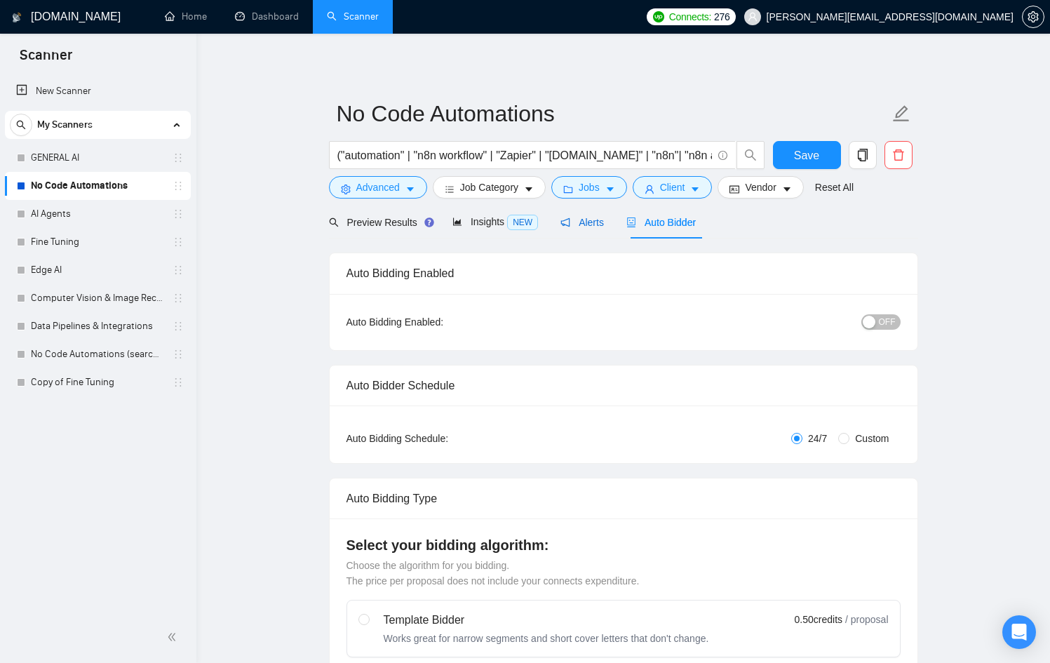
click at [597, 215] on div "Alerts" at bounding box center [582, 222] width 43 height 15
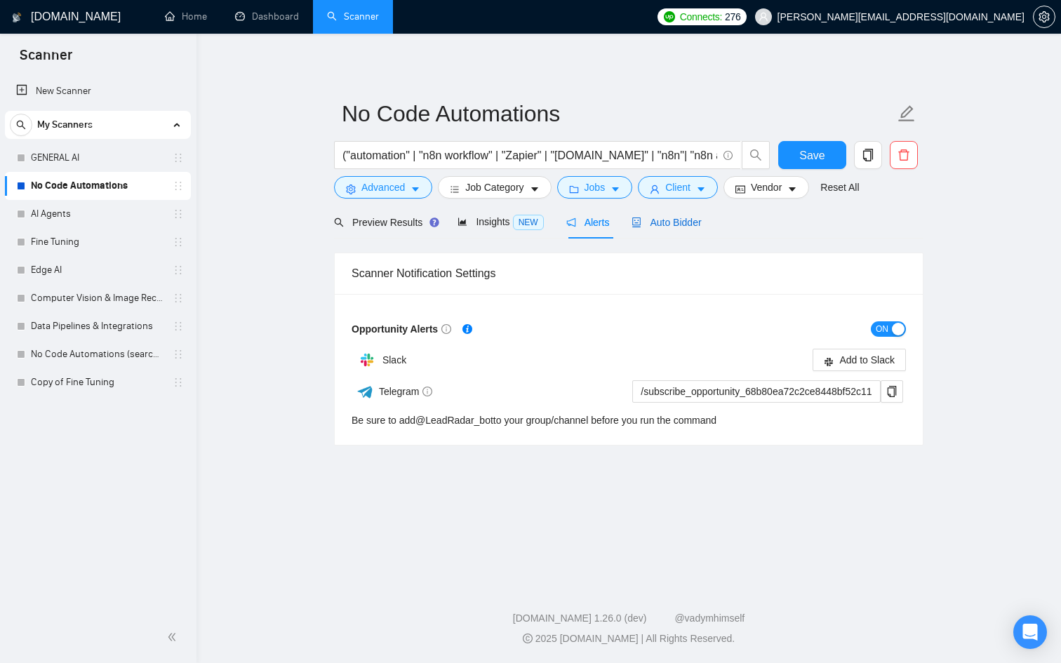
click at [666, 219] on span "Auto Bidder" at bounding box center [665, 222] width 69 height 11
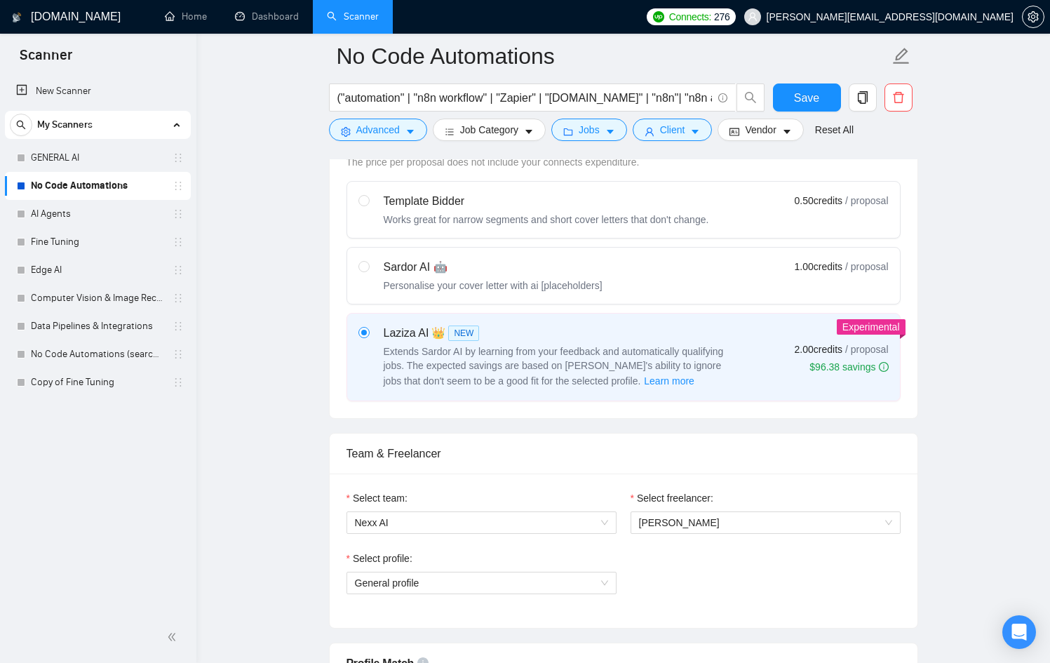
scroll to position [692, 0]
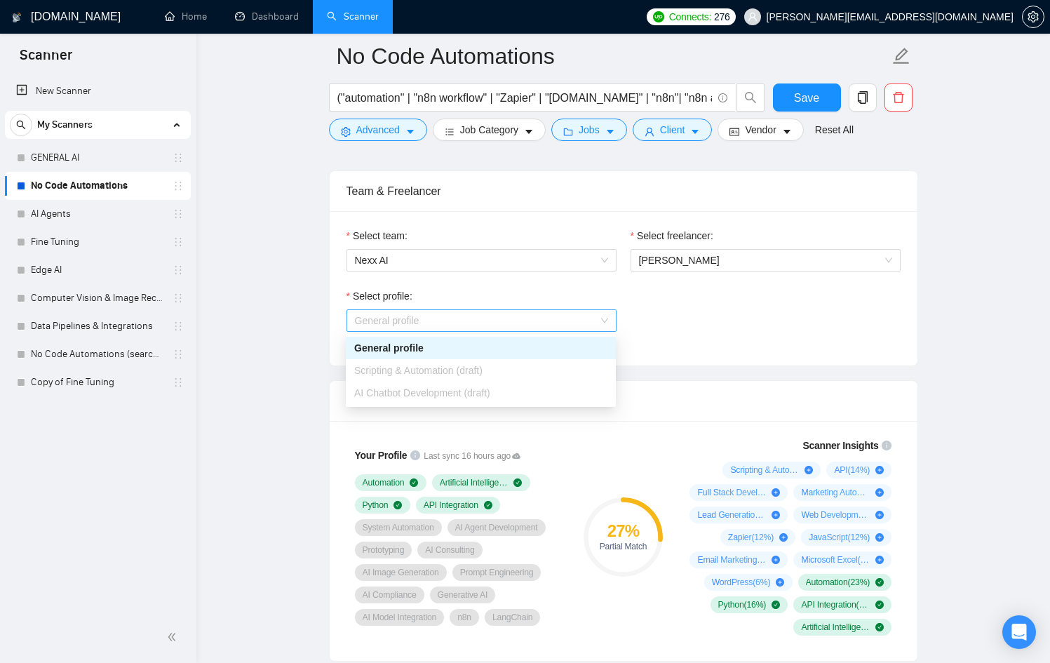
click at [518, 320] on span "General profile" at bounding box center [481, 320] width 253 height 21
click at [506, 342] on div "General profile" at bounding box center [480, 347] width 253 height 15
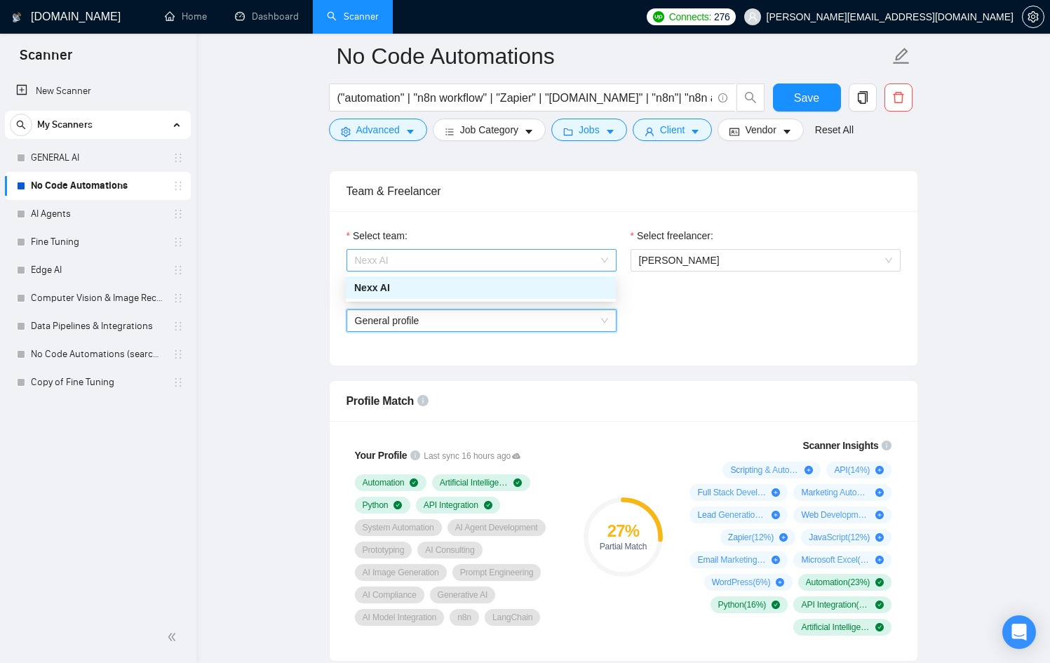
click at [460, 262] on span "Nexx AI" at bounding box center [481, 260] width 253 height 21
click at [470, 286] on div "Nexx AI" at bounding box center [480, 287] width 253 height 15
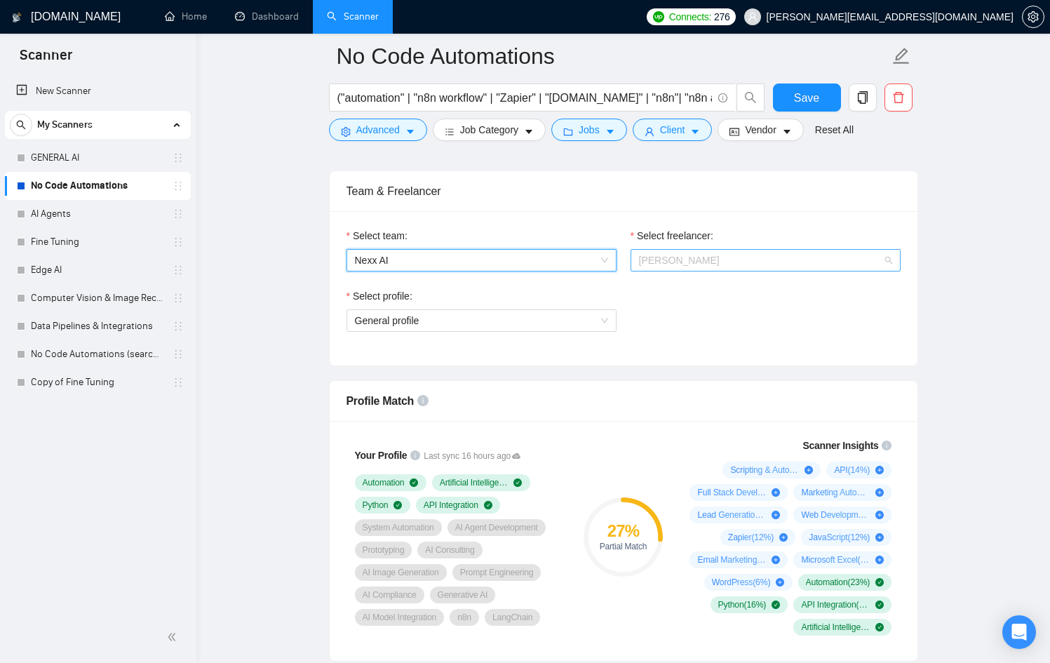
click at [709, 269] on span "[PERSON_NAME]" at bounding box center [765, 260] width 253 height 21
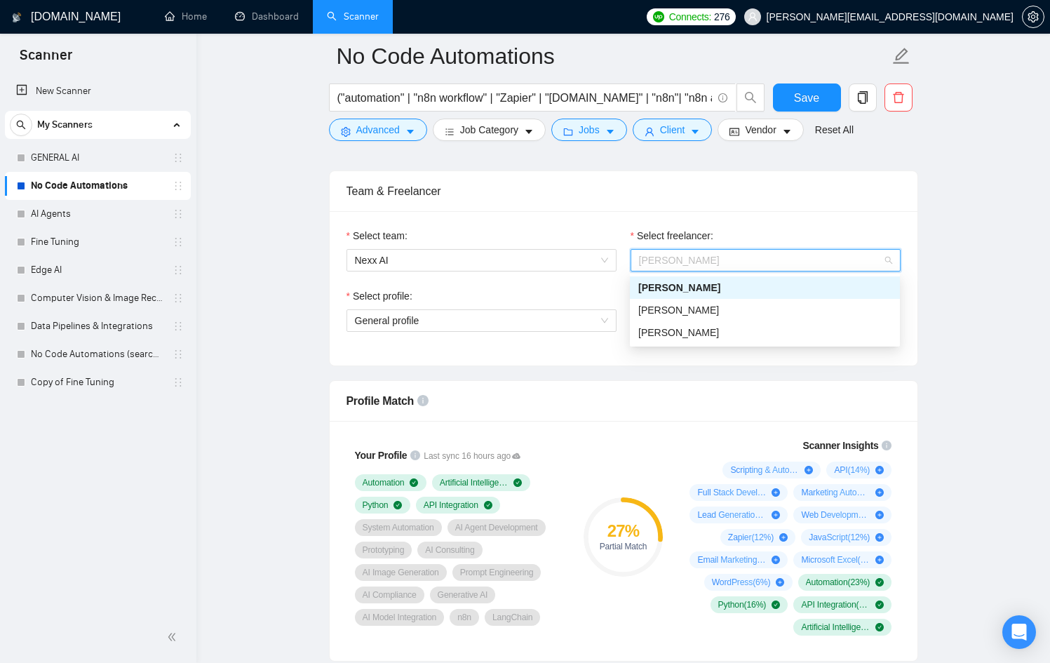
click at [741, 236] on div "Select freelancer:" at bounding box center [766, 238] width 270 height 21
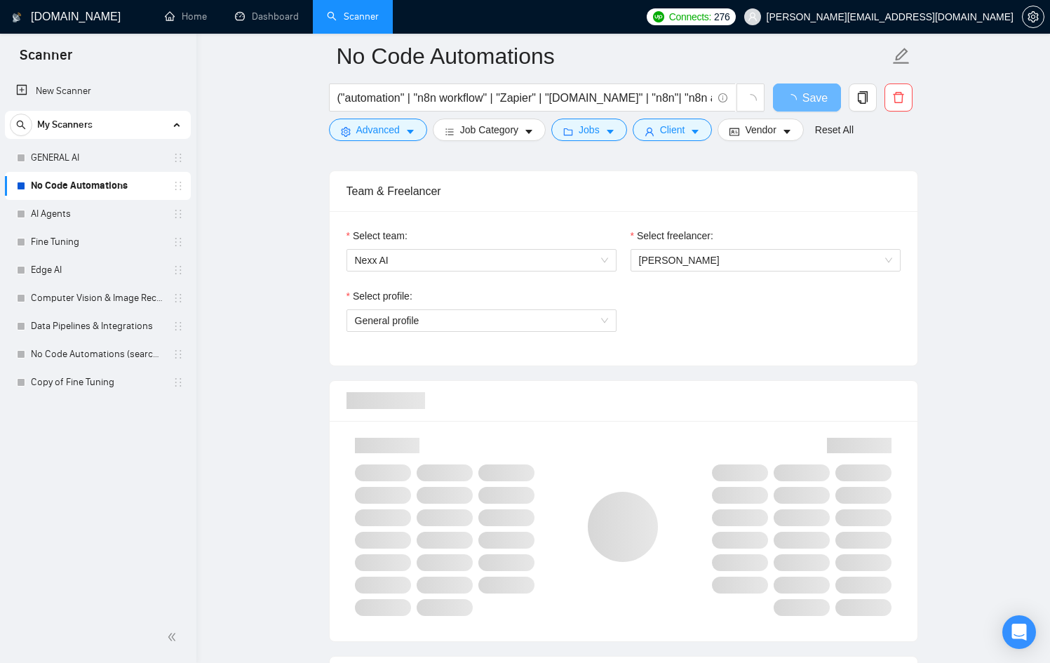
scroll to position [692, 0]
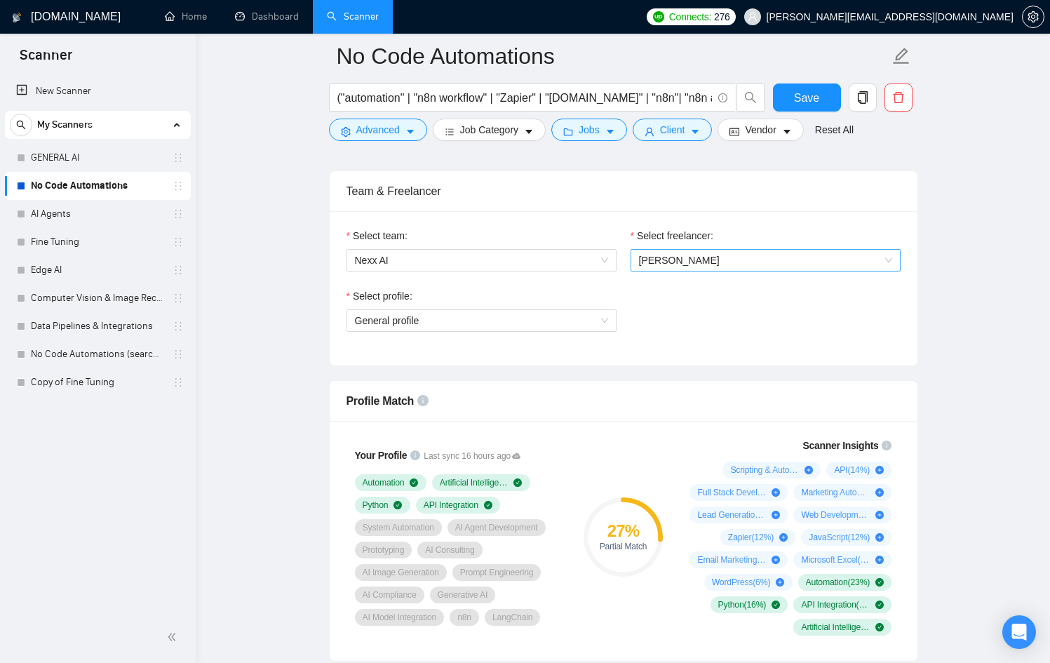
click at [688, 255] on span "[PERSON_NAME]" at bounding box center [679, 260] width 81 height 11
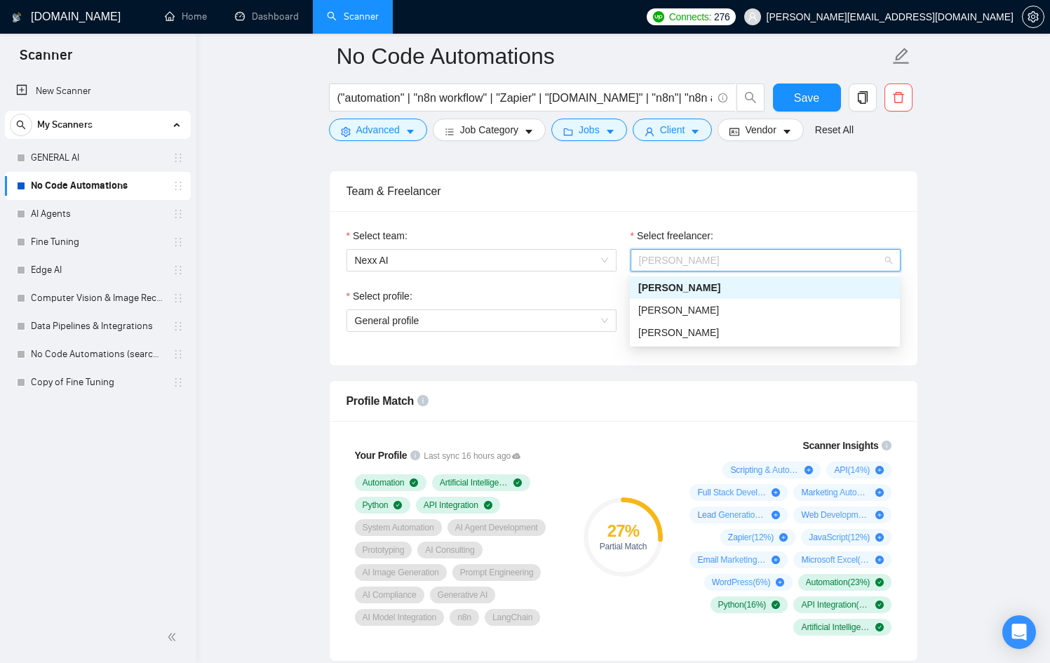
click at [536, 302] on div "Select profile:" at bounding box center [482, 298] width 270 height 21
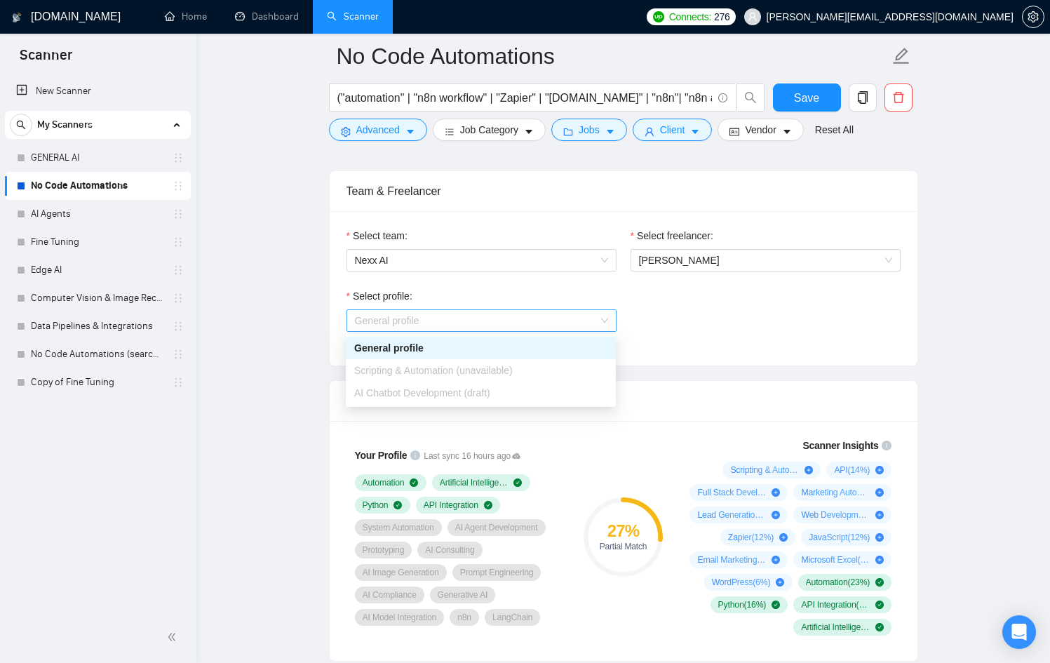
click at [540, 318] on span "General profile" at bounding box center [481, 320] width 253 height 21
click at [512, 366] on span "Scripting & Automation (unavailable)" at bounding box center [433, 370] width 159 height 11
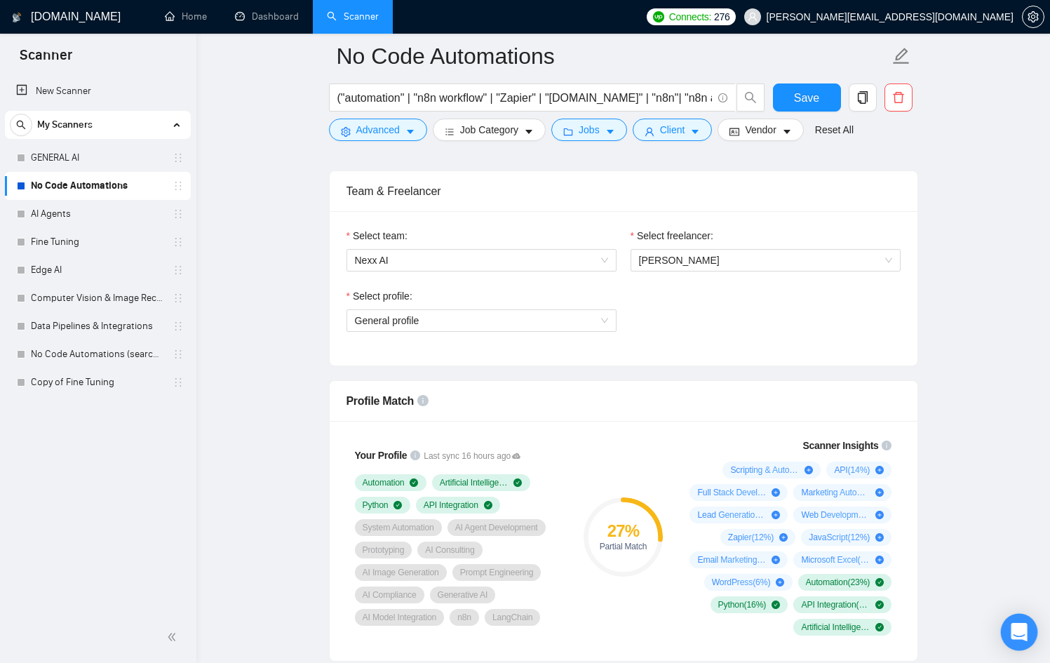
click at [1025, 636] on icon "Open Intercom Messenger" at bounding box center [1019, 632] width 16 height 18
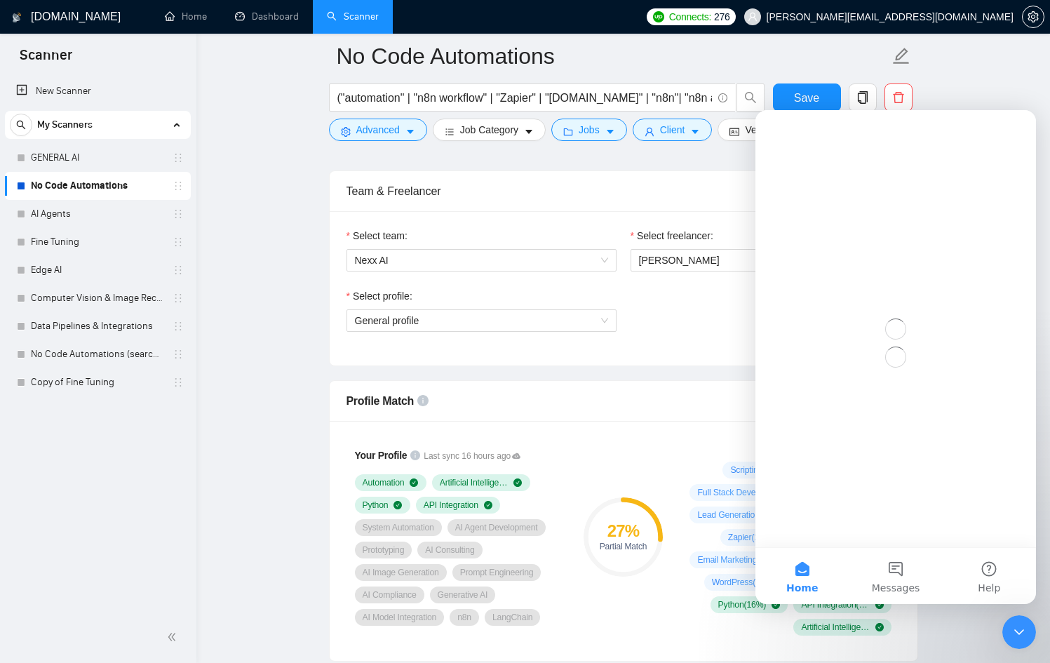
scroll to position [0, 0]
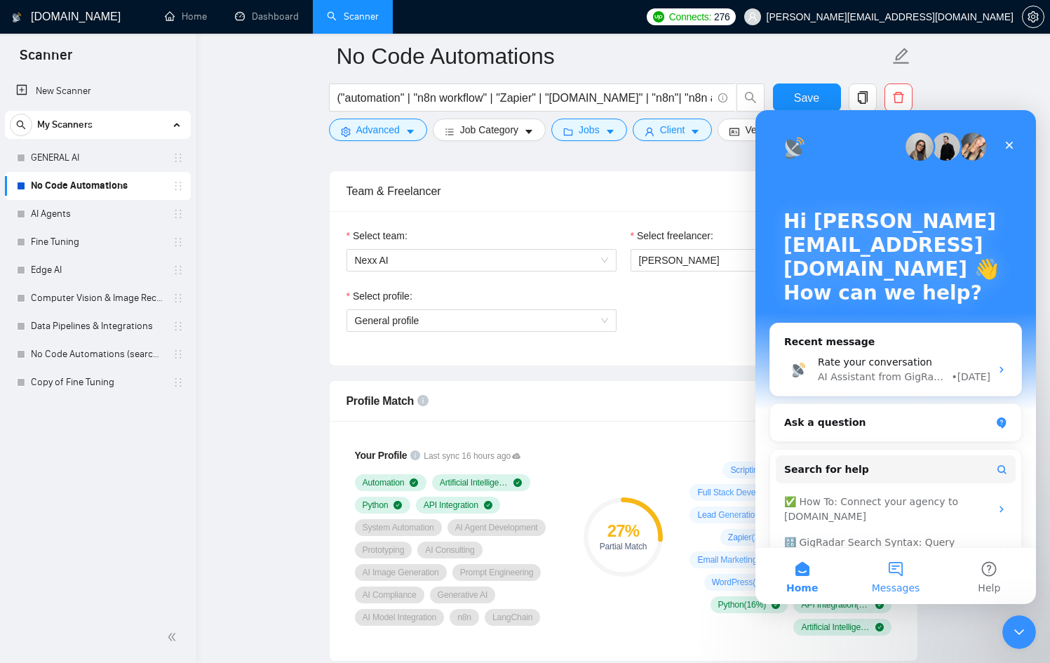
click at [903, 578] on button "Messages" at bounding box center [895, 576] width 93 height 56
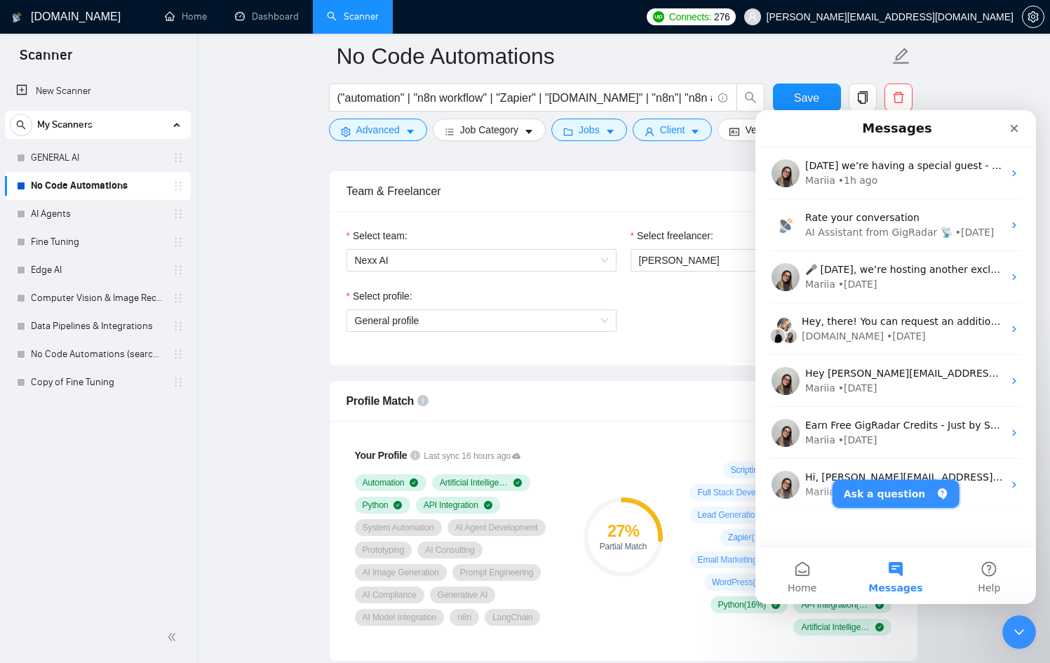
click at [886, 495] on button "Ask a question" at bounding box center [896, 494] width 127 height 28
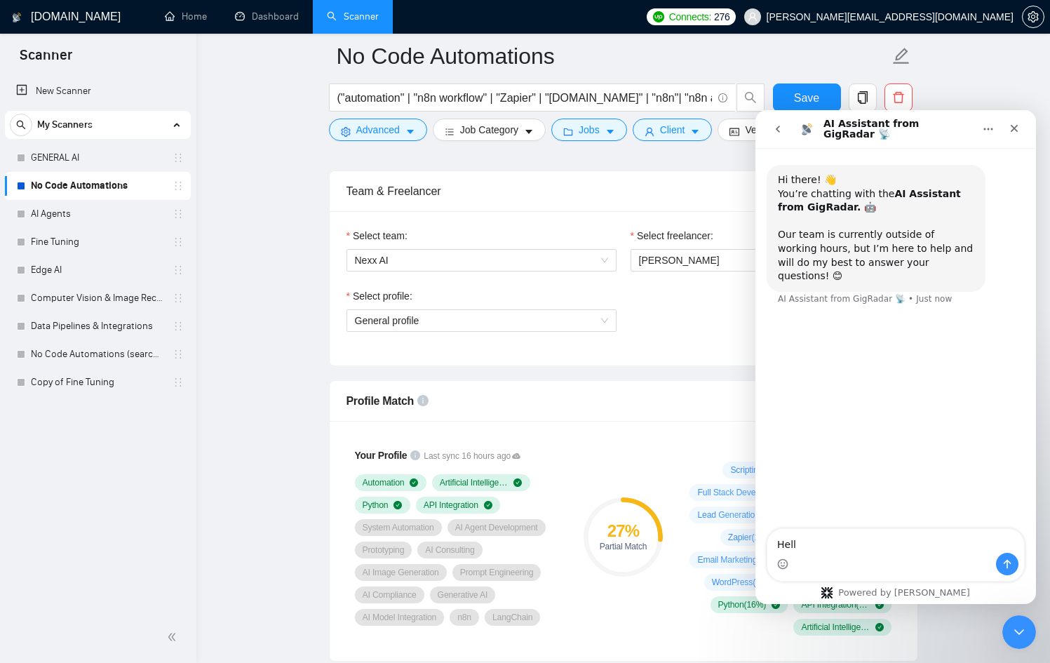
type textarea "Hello"
type textarea "Hello i want to ask why is this happening?"
